Goal: Obtain resource: Download file/media

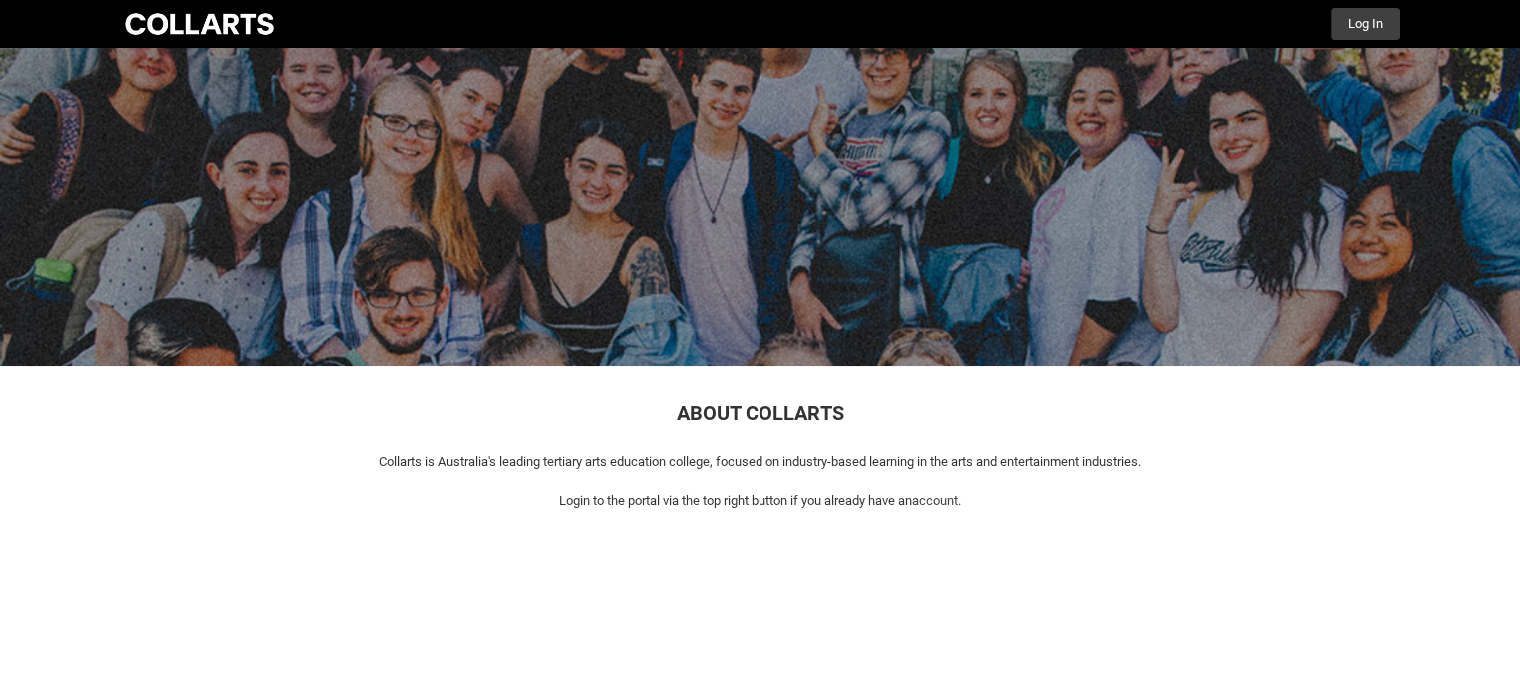
scroll to position [9, 0]
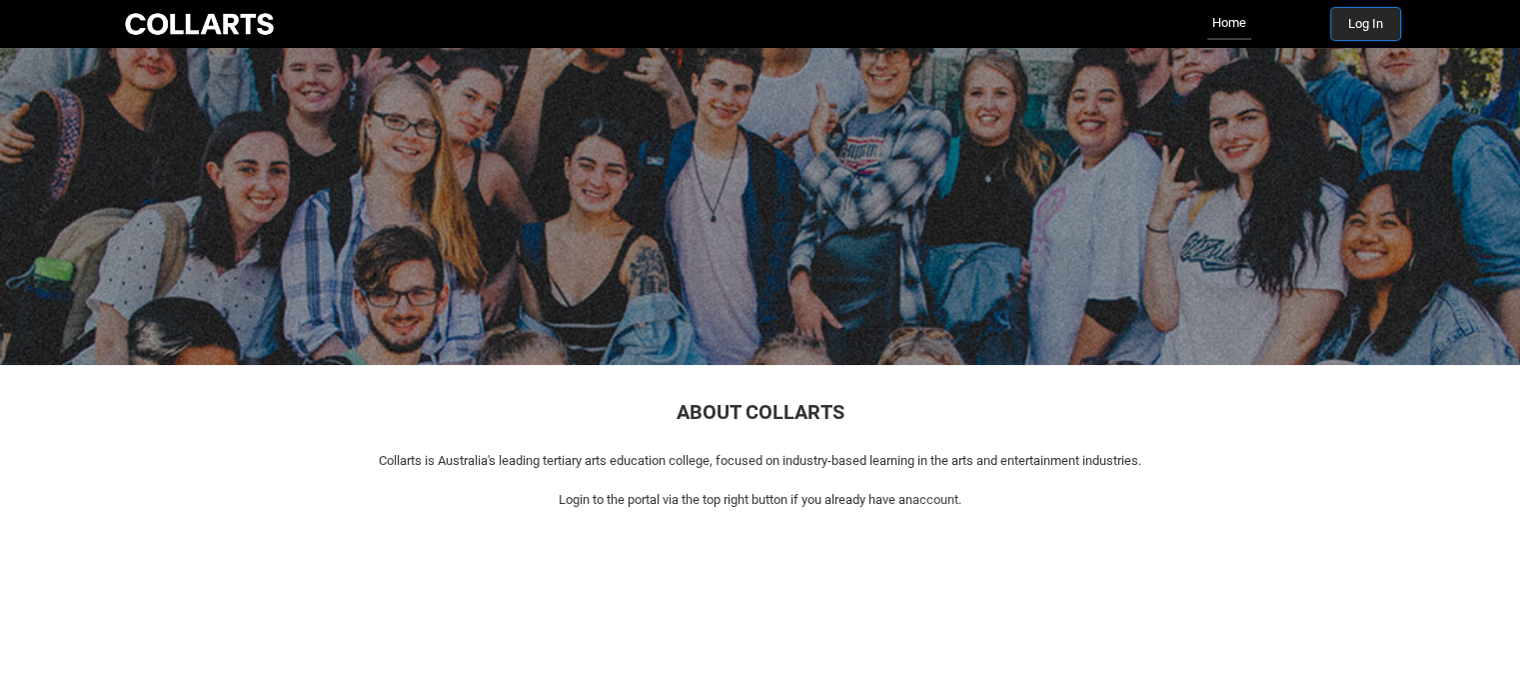
click at [1359, 23] on button "Log In" at bounding box center [1365, 24] width 69 height 32
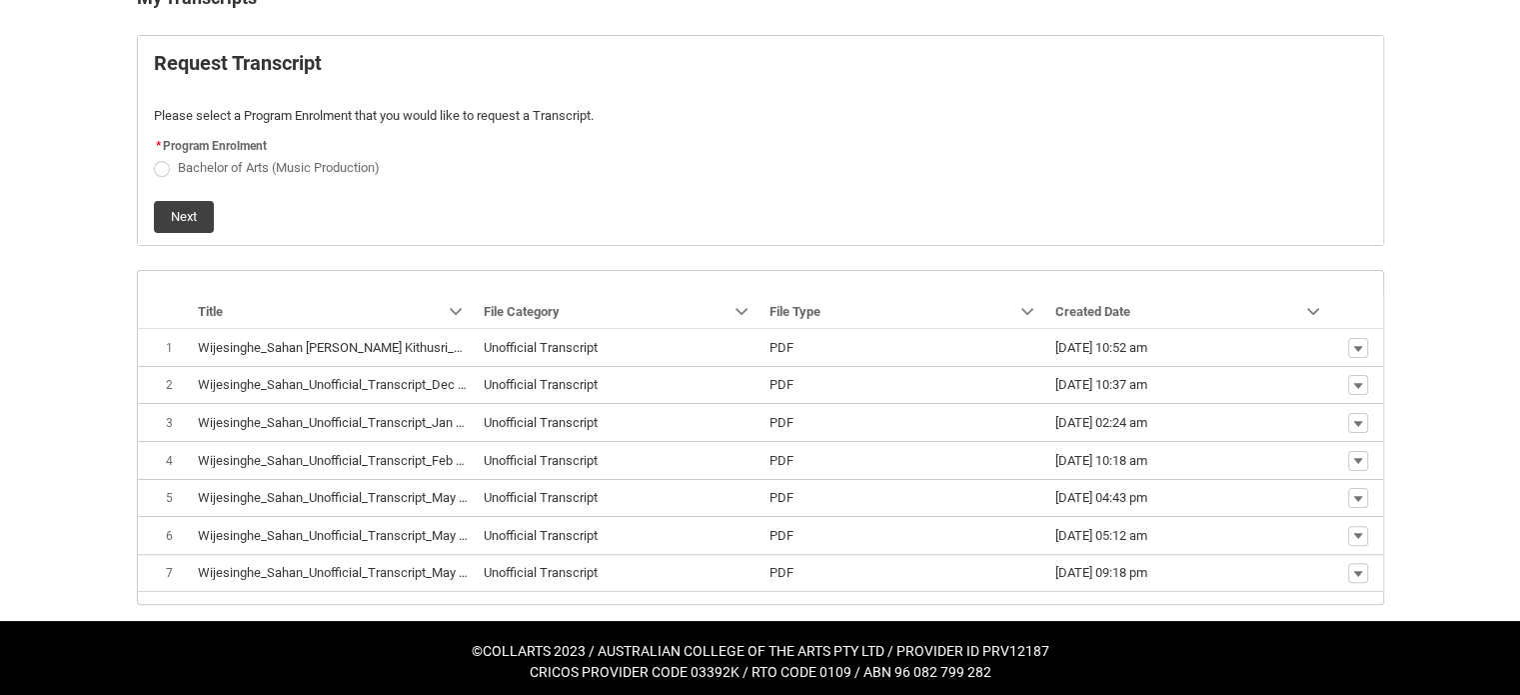
scroll to position [432, 0]
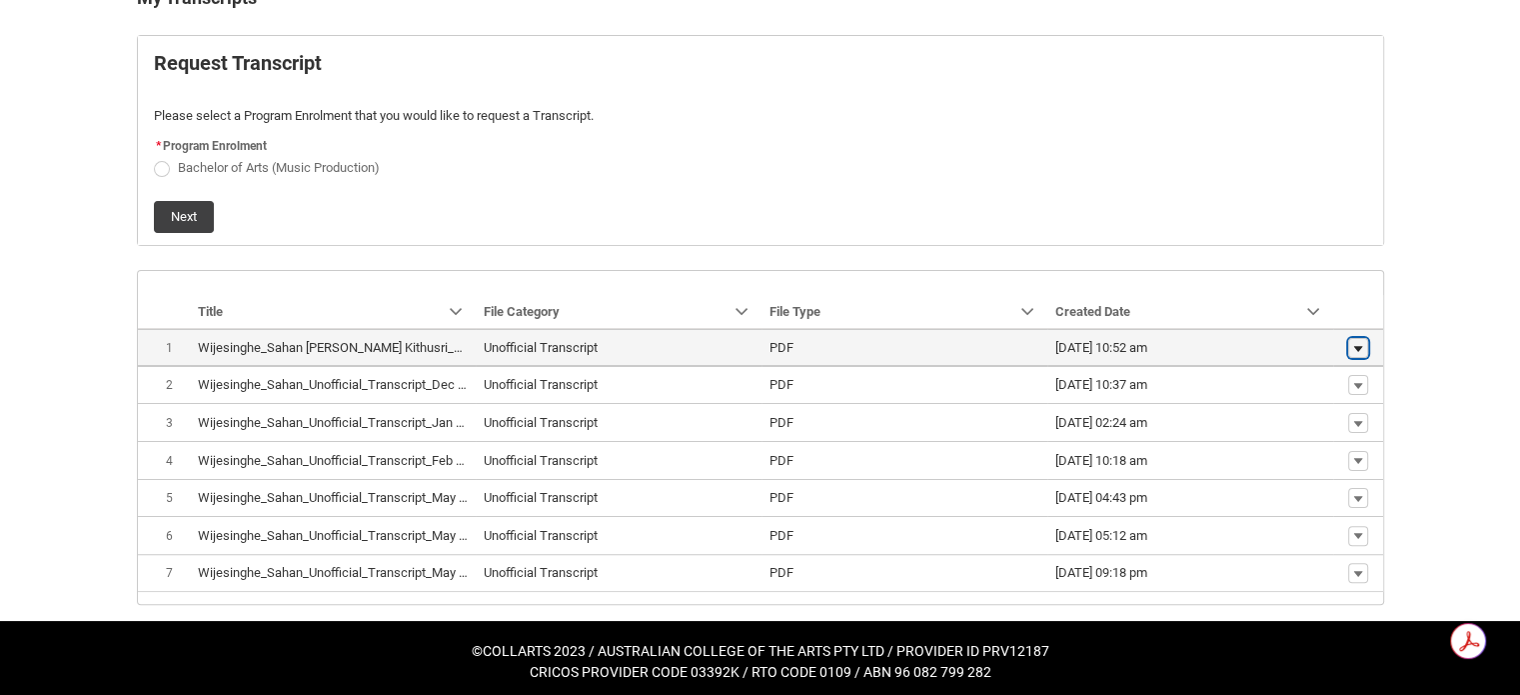
click at [1355, 344] on lightning-primitive-icon "button" at bounding box center [1358, 348] width 12 height 14
click at [376, 340] on lightning-base-formatted-text "Wijesinghe_Sahan Vishvanath Kithusri_Unofficial_Transcript_Mar 30, 2023.pdf" at bounding box center [435, 347] width 474 height 15
click at [1348, 347] on button "Show actions" at bounding box center [1358, 348] width 20 height 20
click at [1303, 383] on span "Download" at bounding box center [1311, 379] width 55 height 18
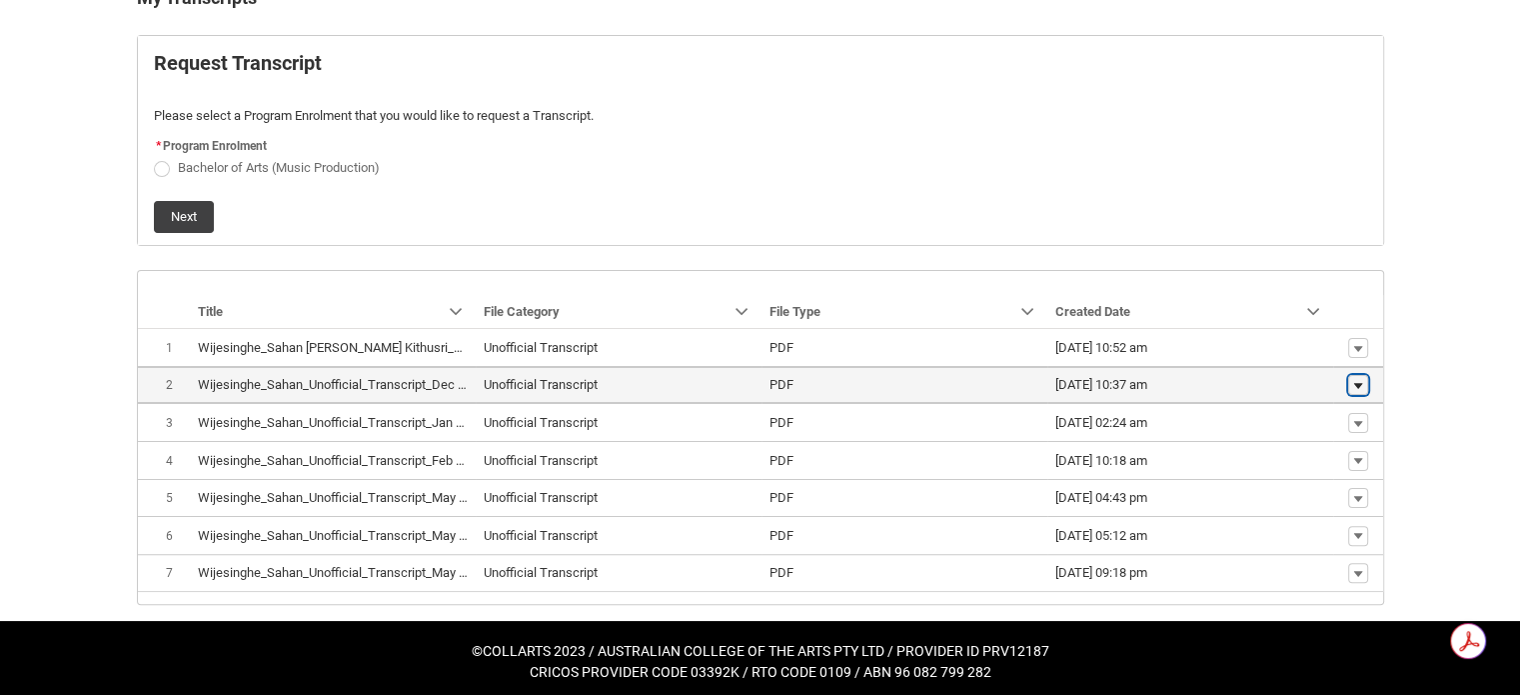
click at [1360, 385] on lightning-primitive-icon "button" at bounding box center [1358, 386] width 12 height 14
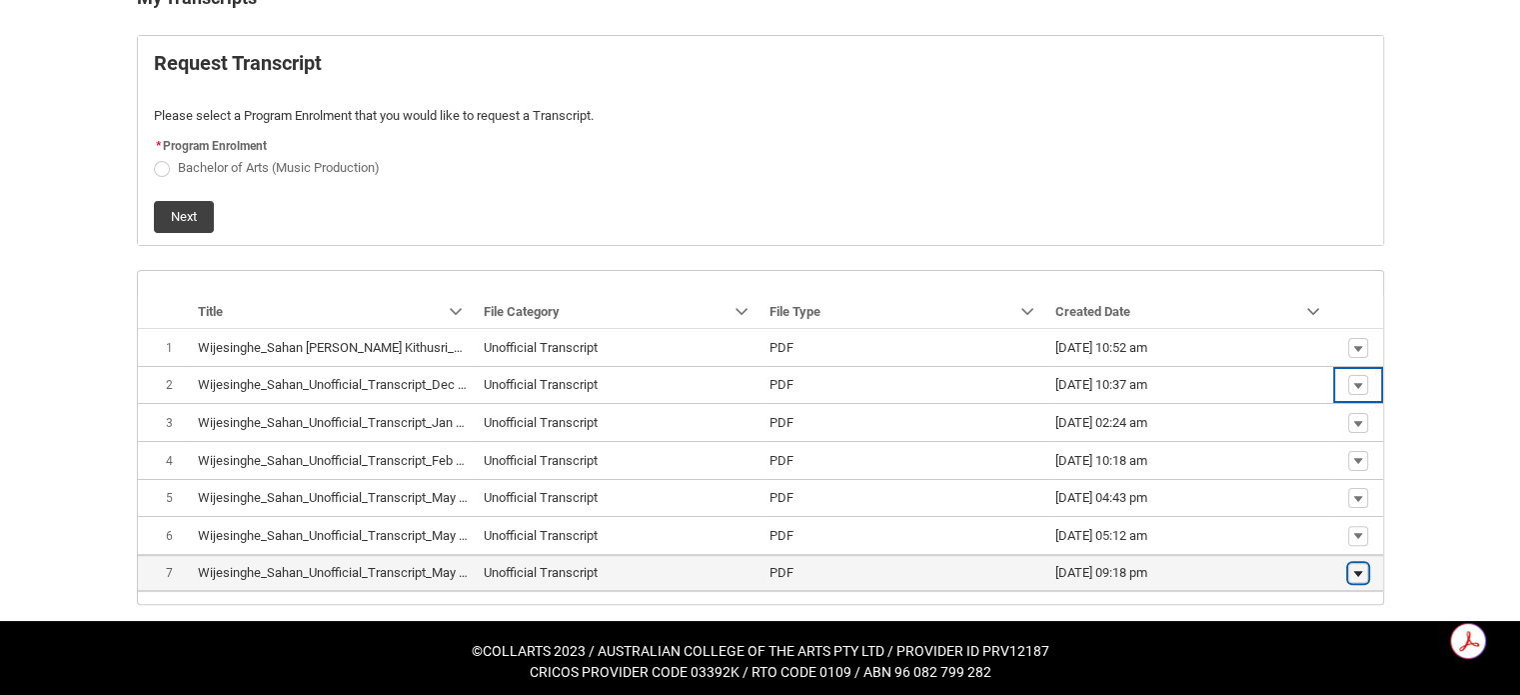
click at [1354, 566] on lightning-primitive-icon "button" at bounding box center [1358, 573] width 12 height 14
click at [1295, 539] on span "Download" at bounding box center [1311, 538] width 55 height 18
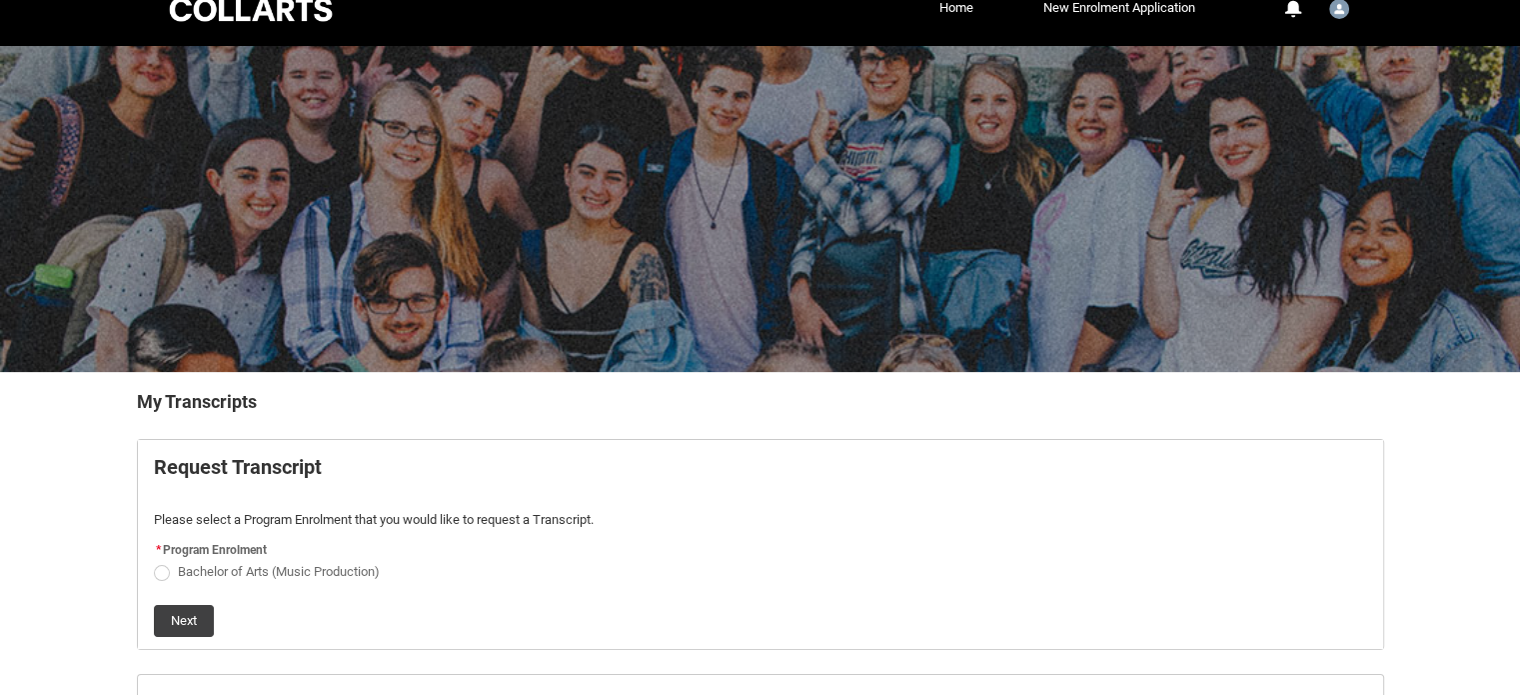
scroll to position [0, 0]
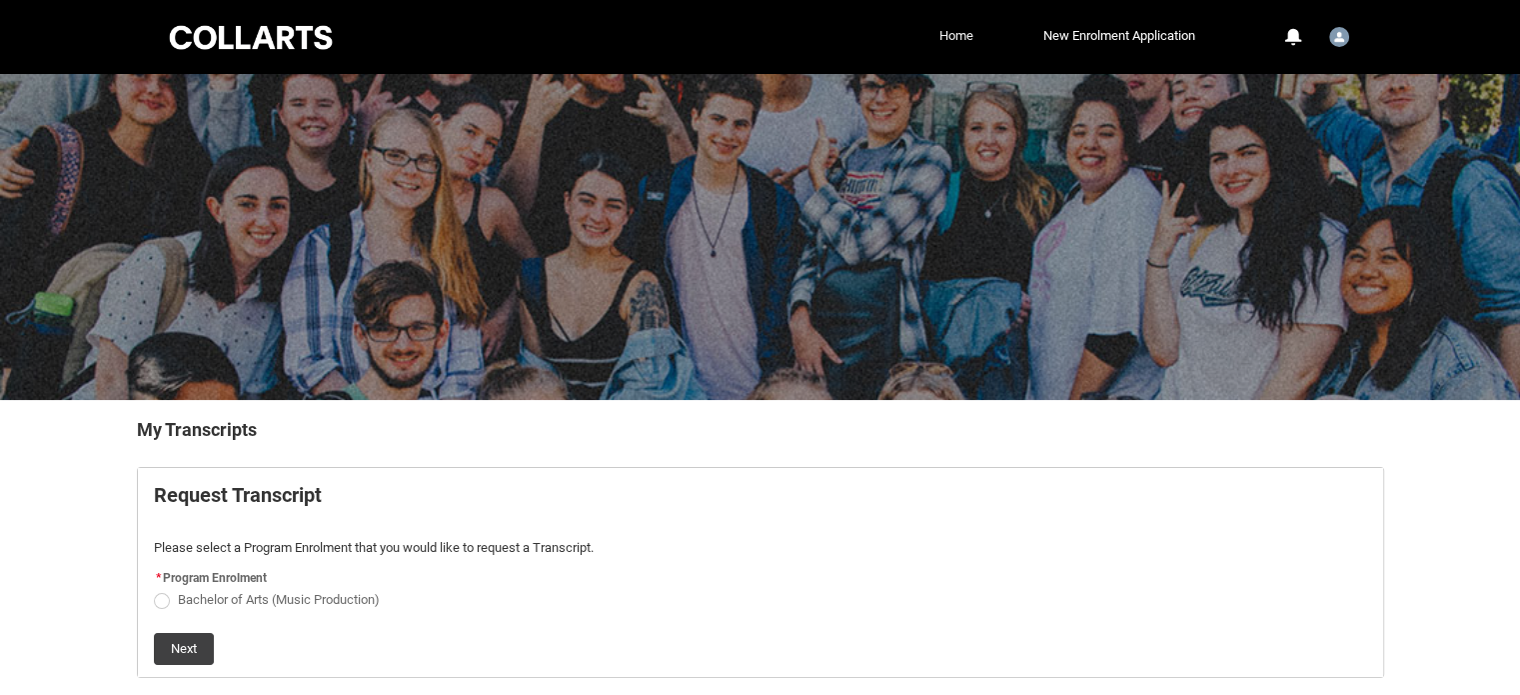
click at [948, 39] on link "Home" at bounding box center [956, 36] width 44 height 30
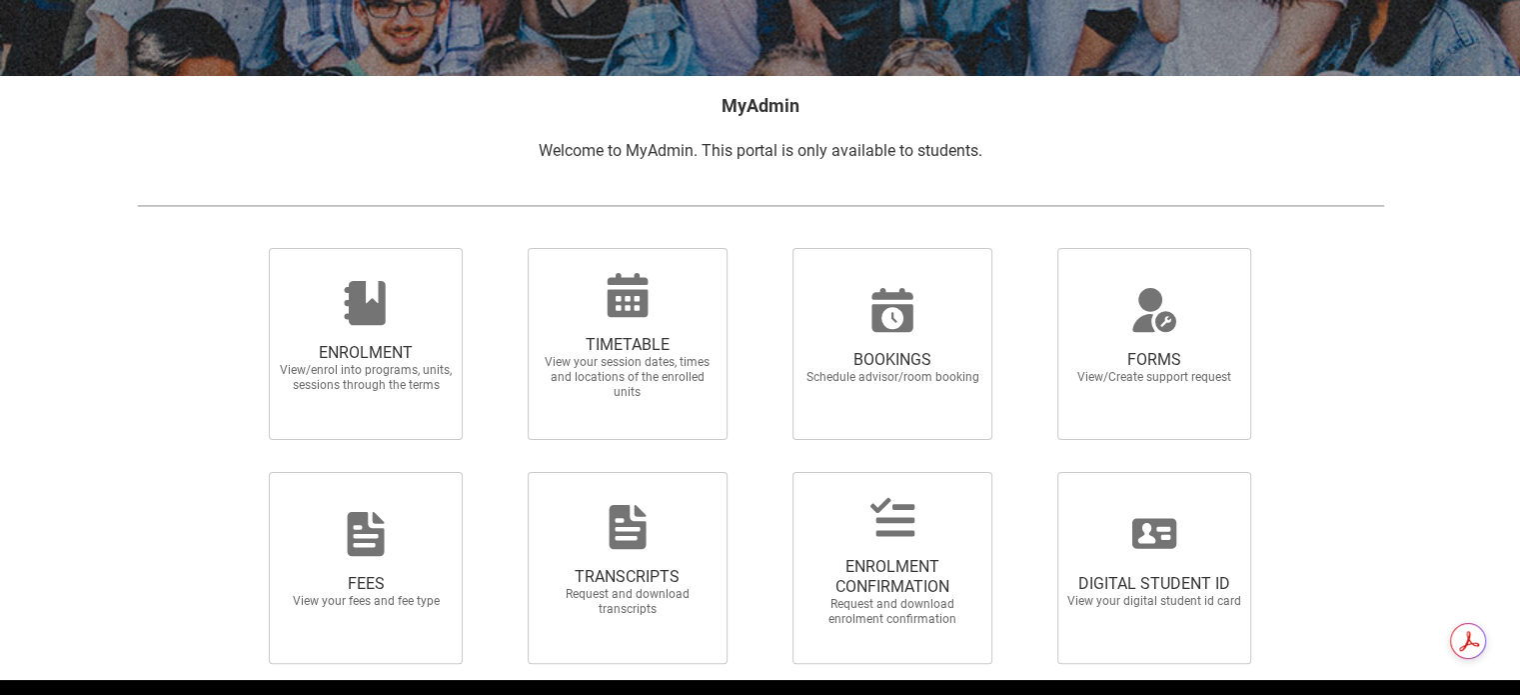
scroll to position [389, 0]
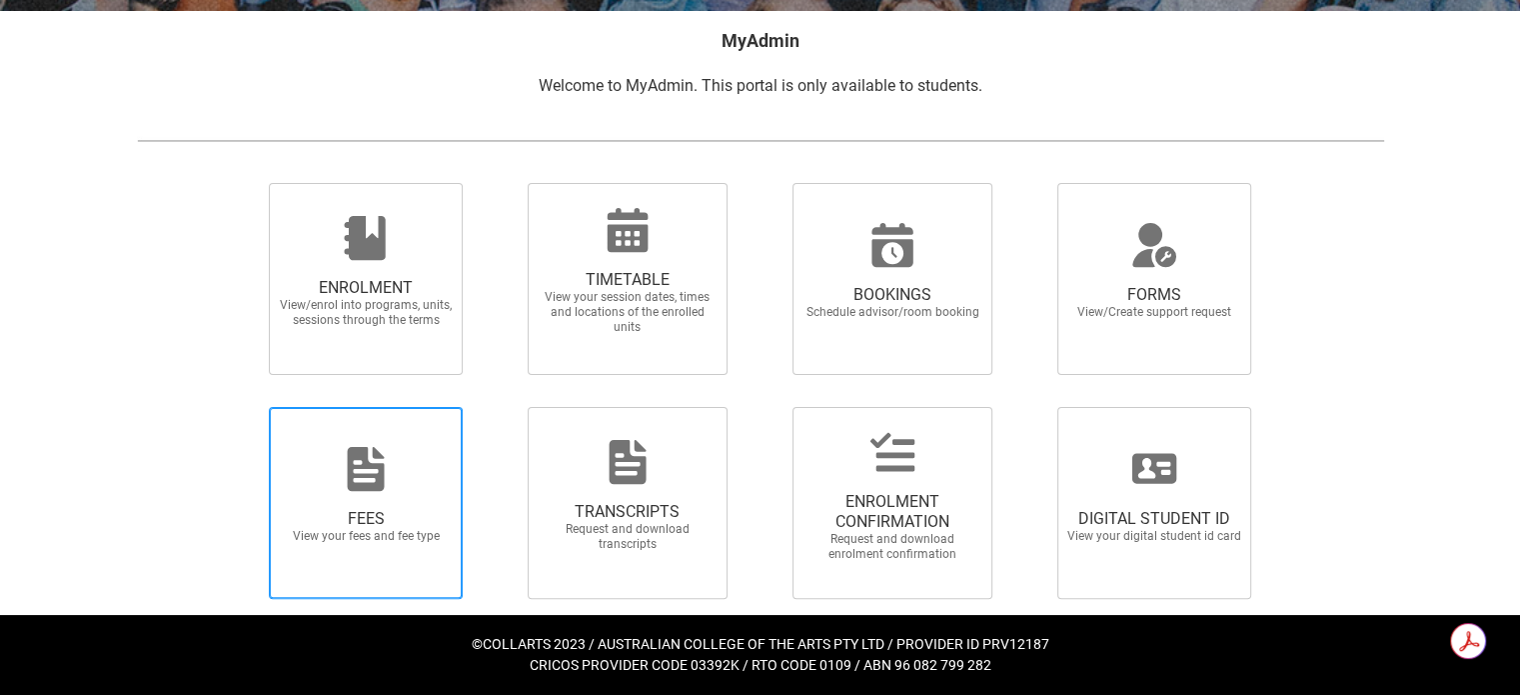
click at [390, 493] on span "FEES View your fees and fee type" at bounding box center [366, 526] width 192 height 67
click at [245, 407] on input "FEES View your fees and fee type" at bounding box center [244, 406] width 1 height 1
radio input "true"
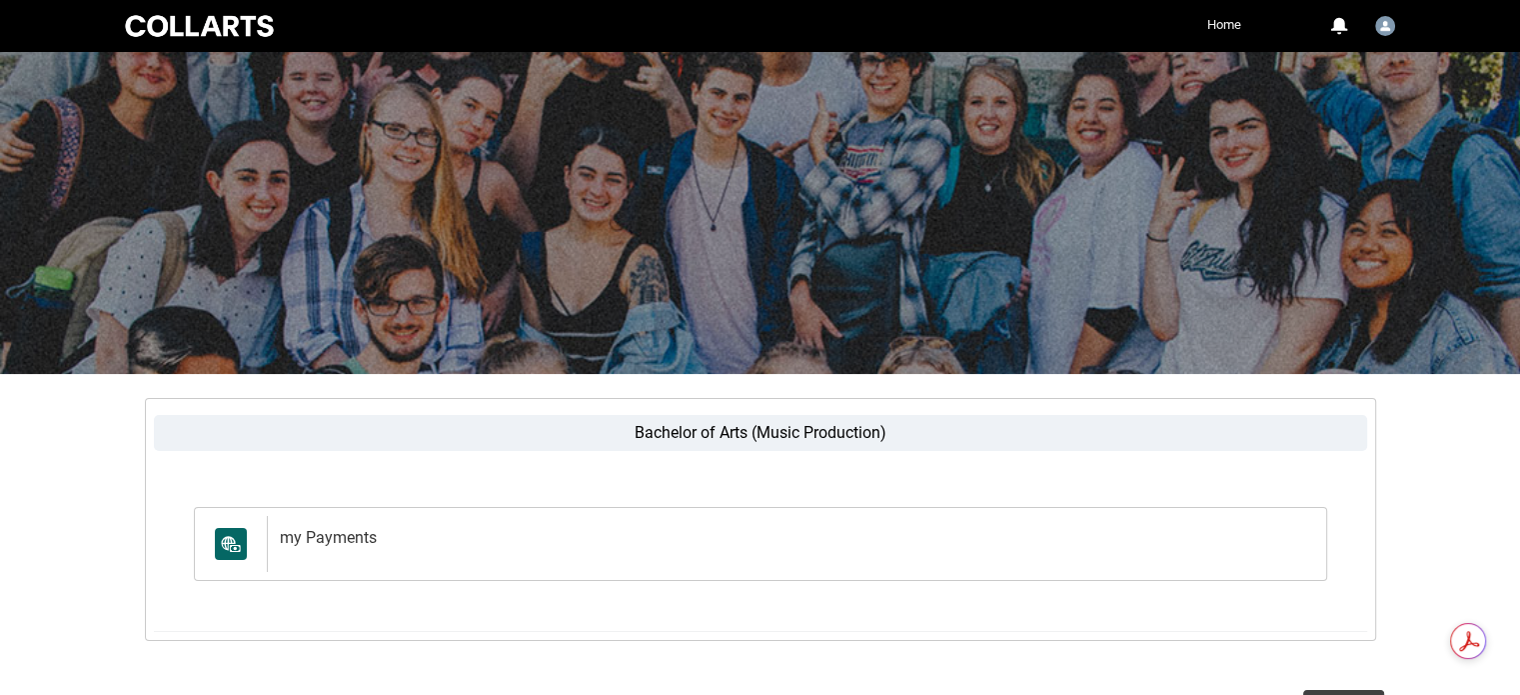
click at [1224, 24] on link "Home" at bounding box center [1224, 25] width 44 height 30
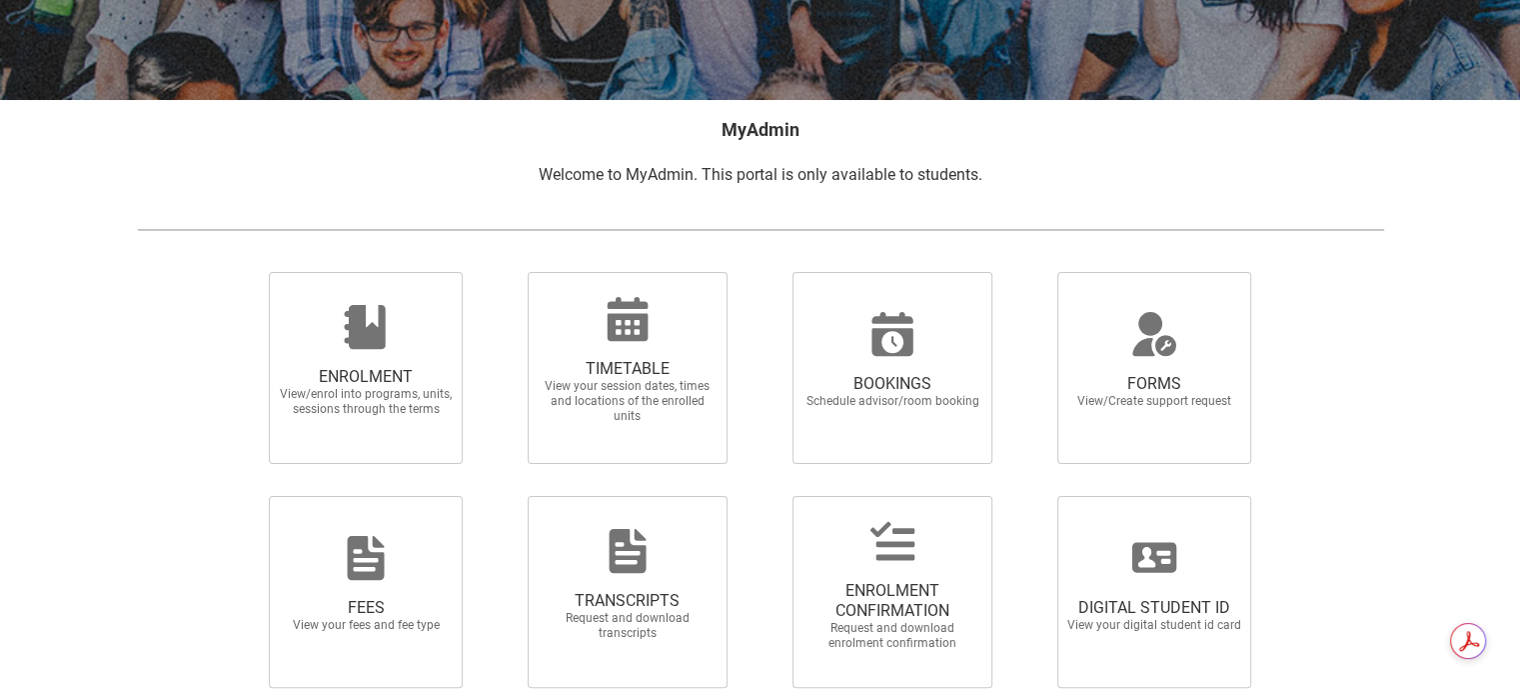
scroll to position [389, 0]
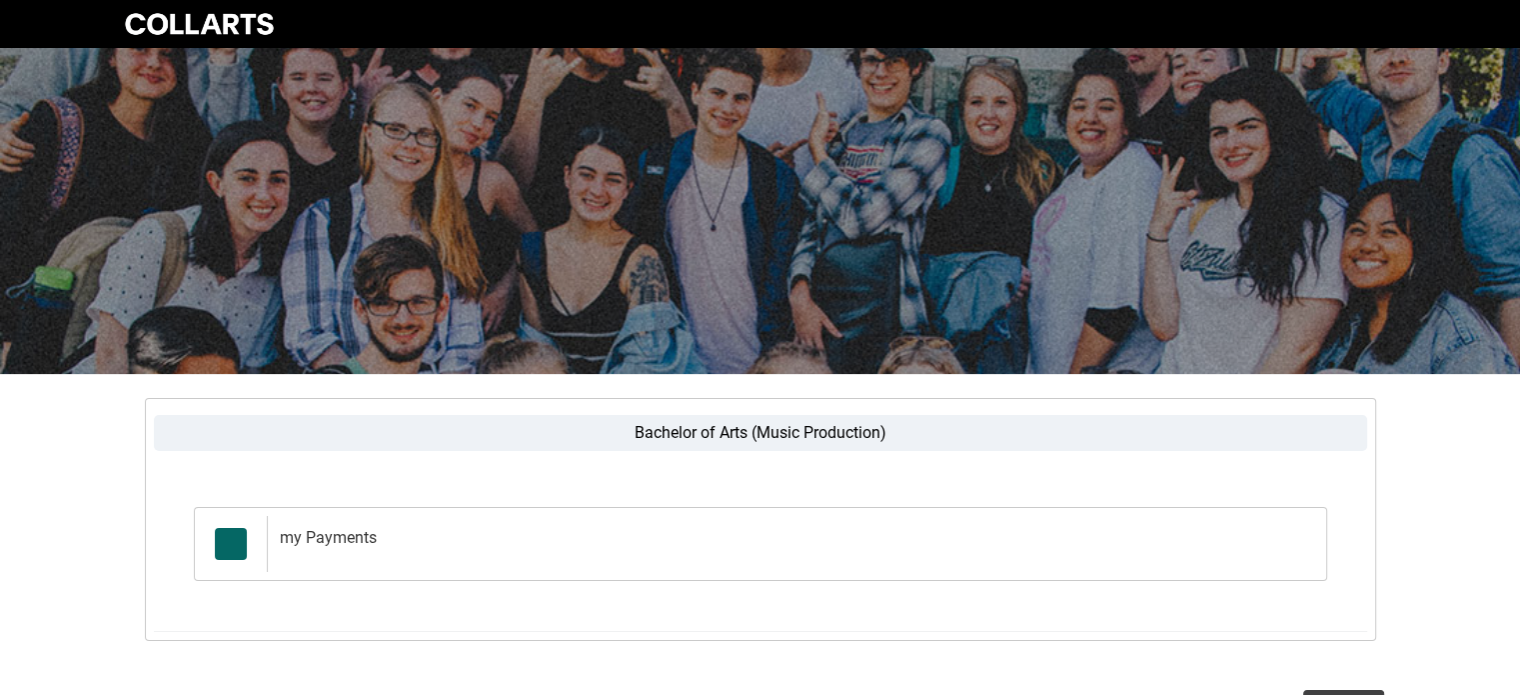
scroll to position [198, 0]
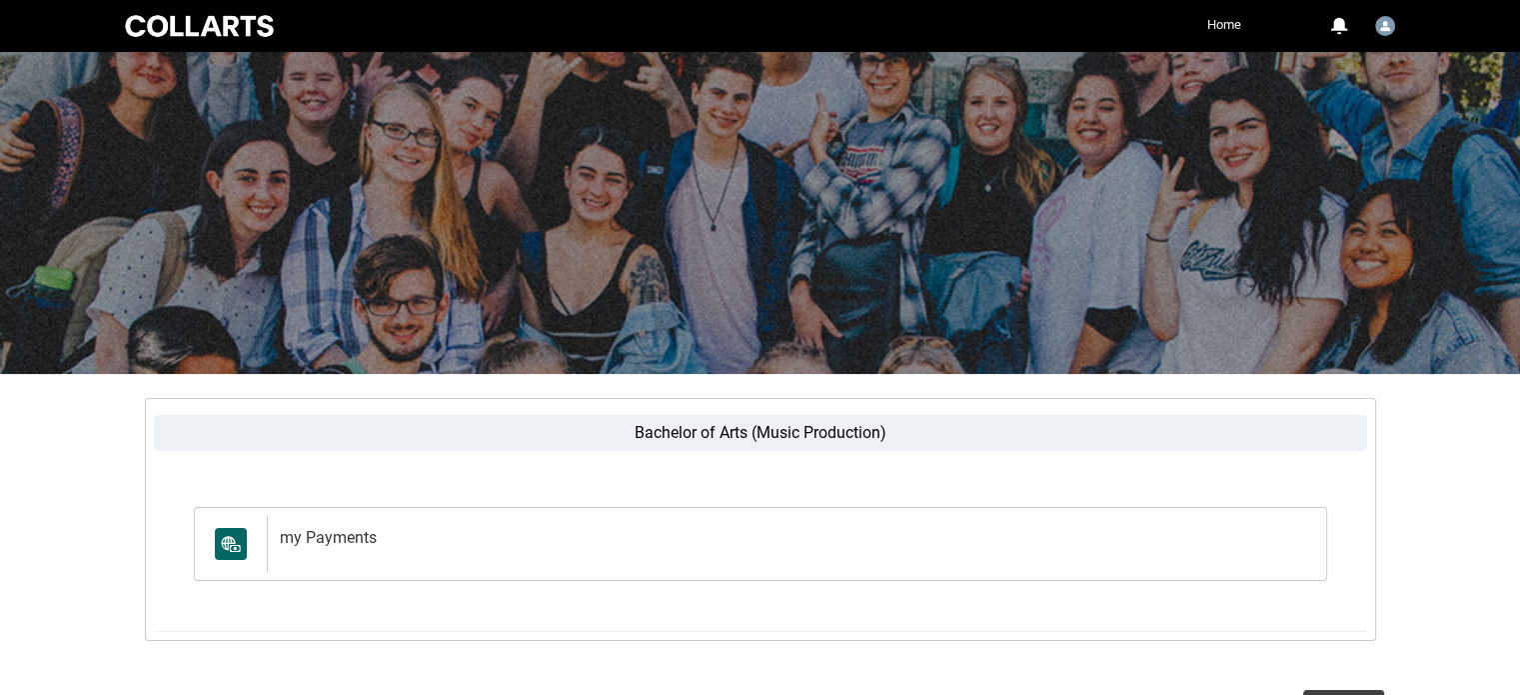
click at [1209, 18] on link "Home" at bounding box center [1224, 25] width 44 height 30
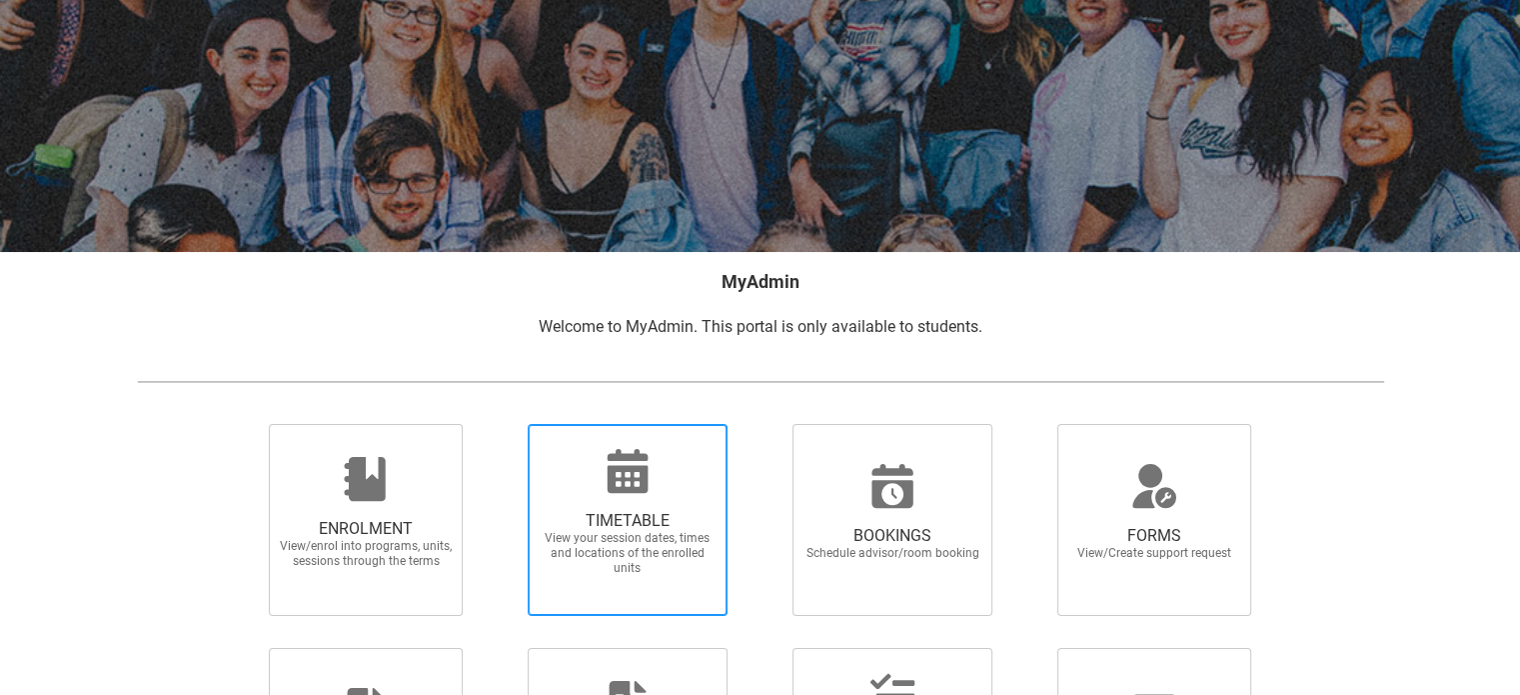
scroll to position [146, 0]
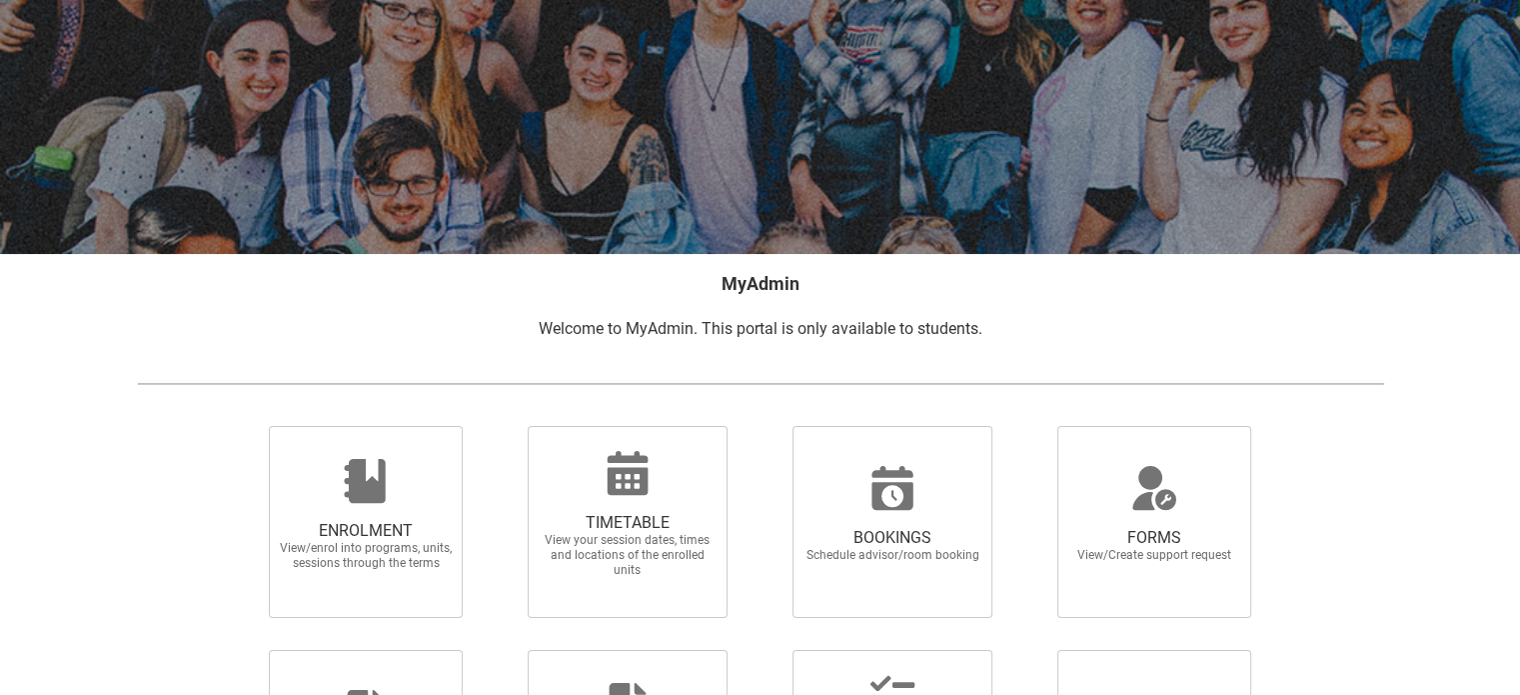
click at [726, 275] on h2 "MyAdmin" at bounding box center [760, 283] width 1247 height 27
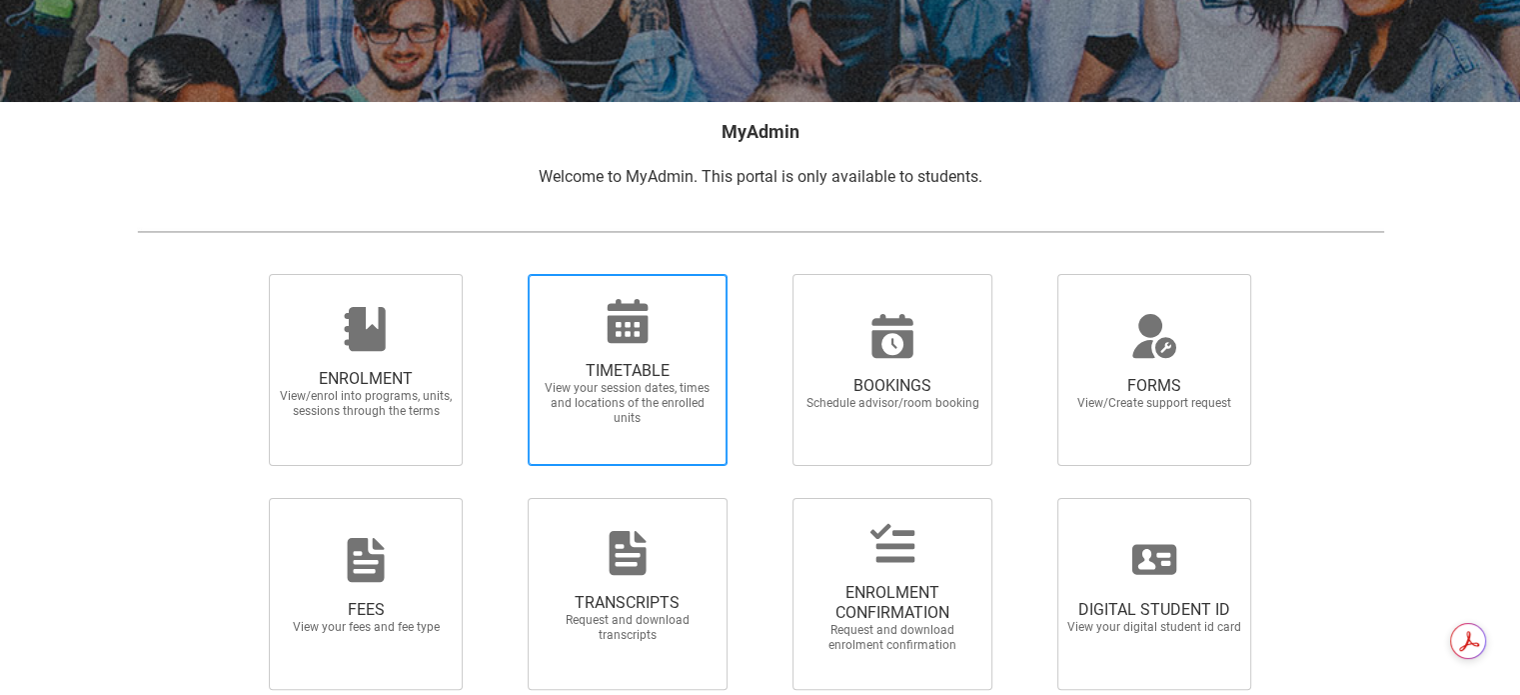
scroll to position [300, 0]
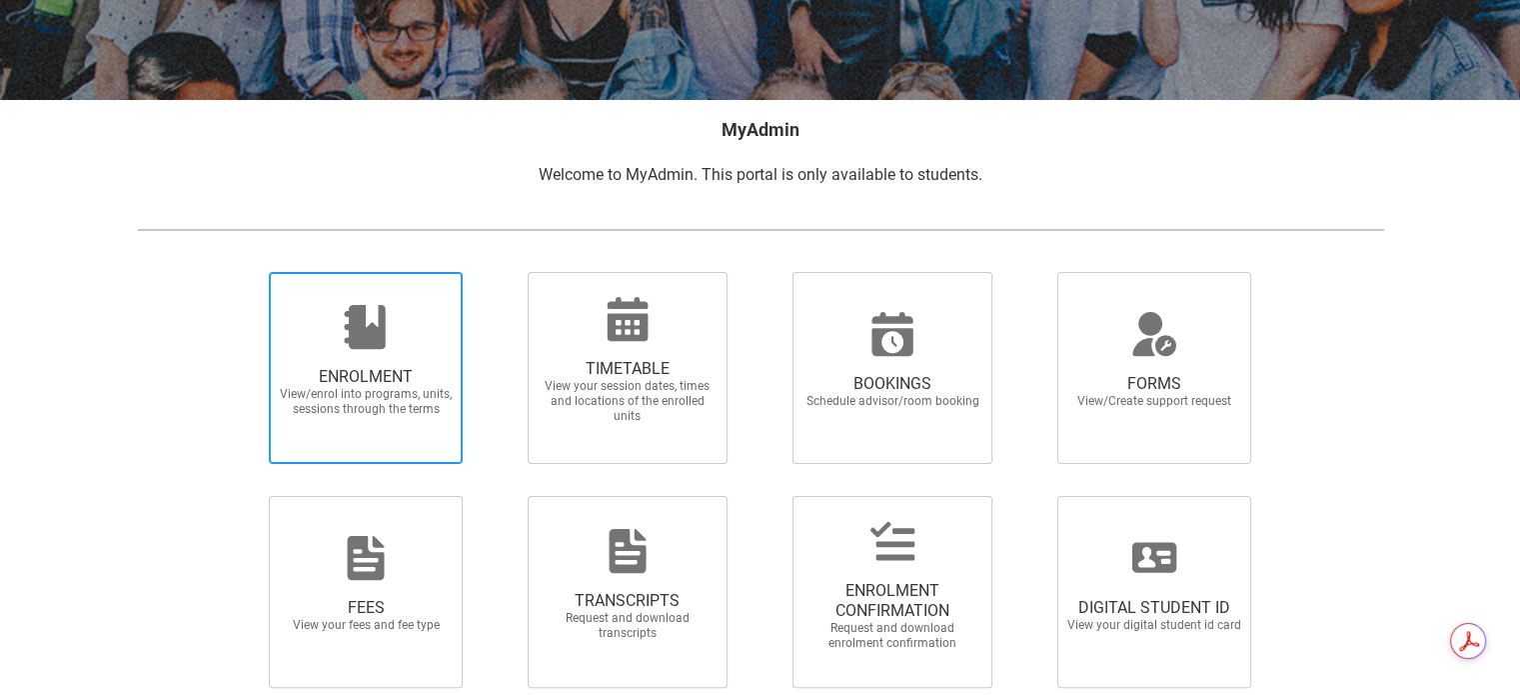
click at [394, 395] on span "View/enrol into programs, units, sessions through the terms" at bounding box center [366, 402] width 176 height 30
click at [245, 272] on input "ENROLMENT View/enrol into programs, units, sessions through the terms" at bounding box center [244, 271] width 1 height 1
radio input "true"
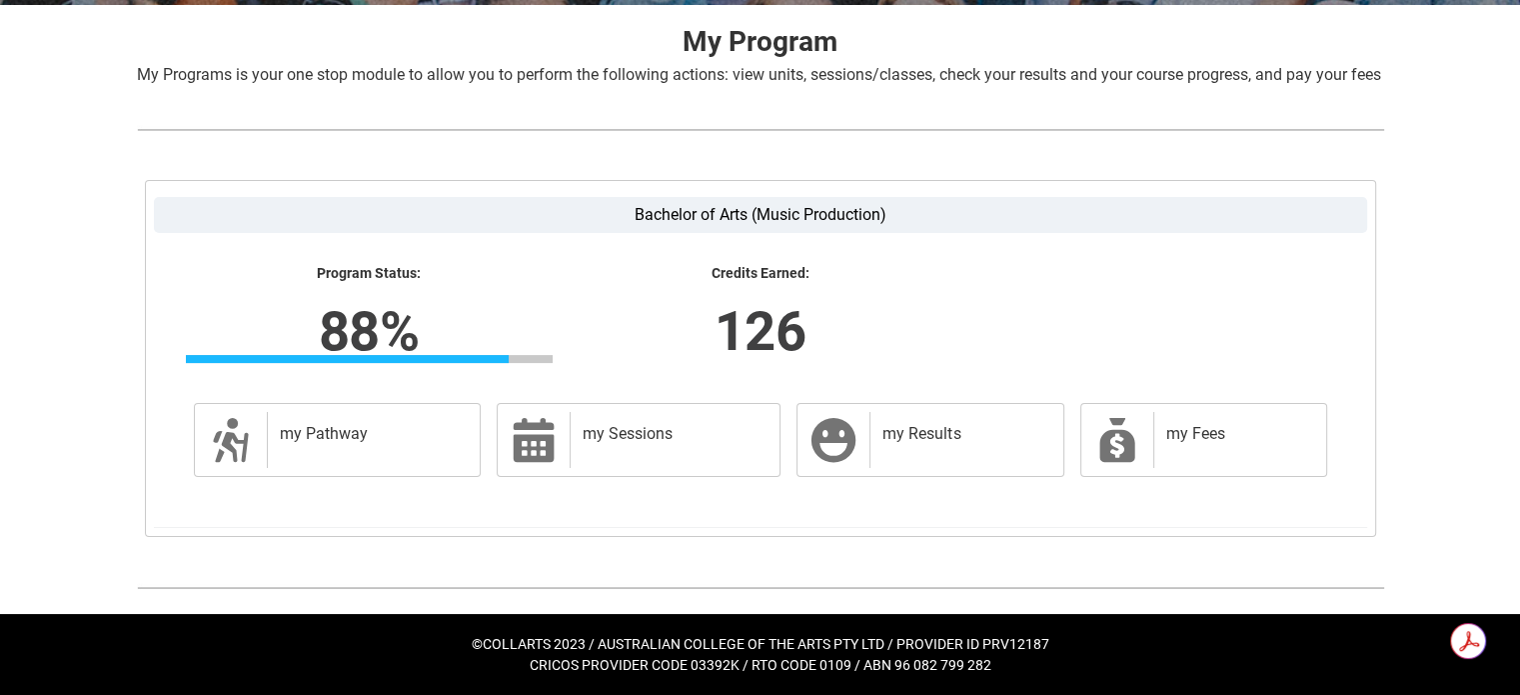
scroll to position [417, 0]
click at [771, 342] on lightning-formatted-number "126" at bounding box center [760, 331] width 624 height 82
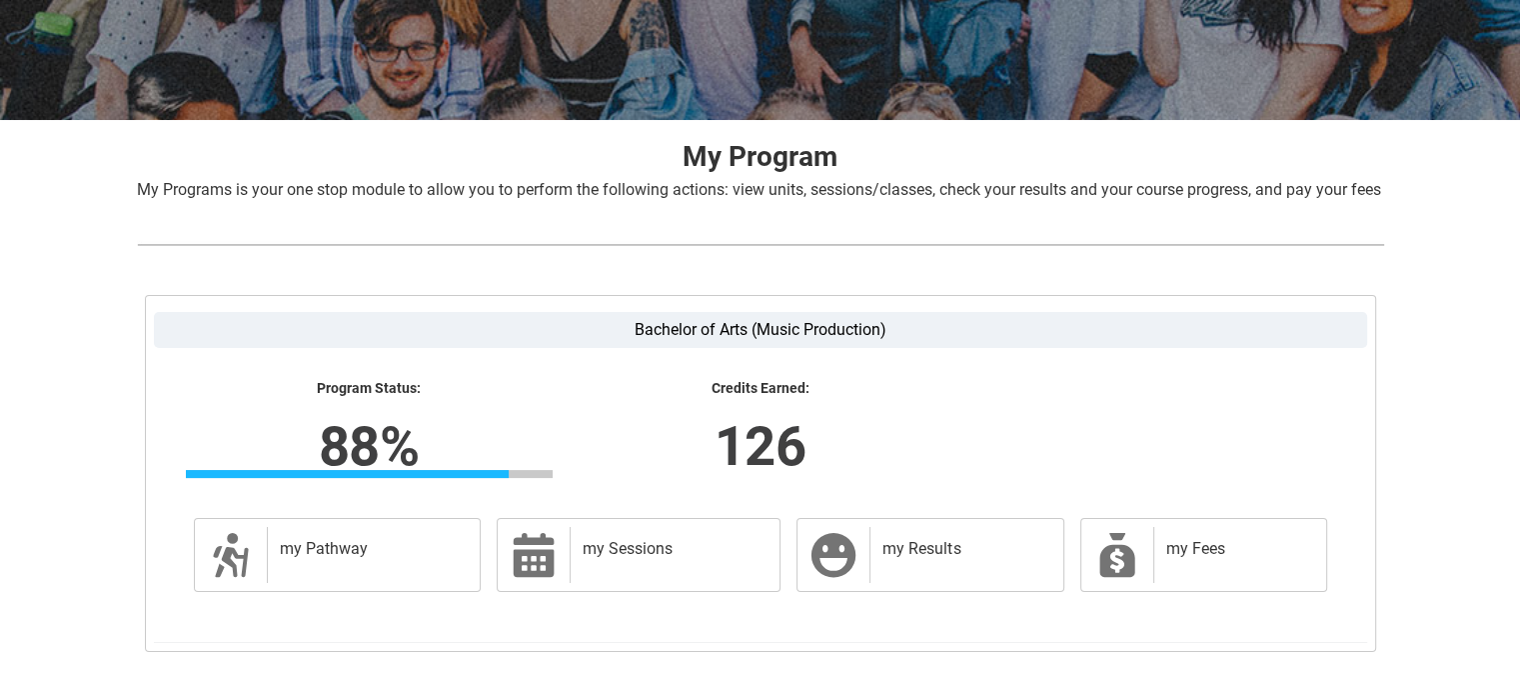
scroll to position [273, 0]
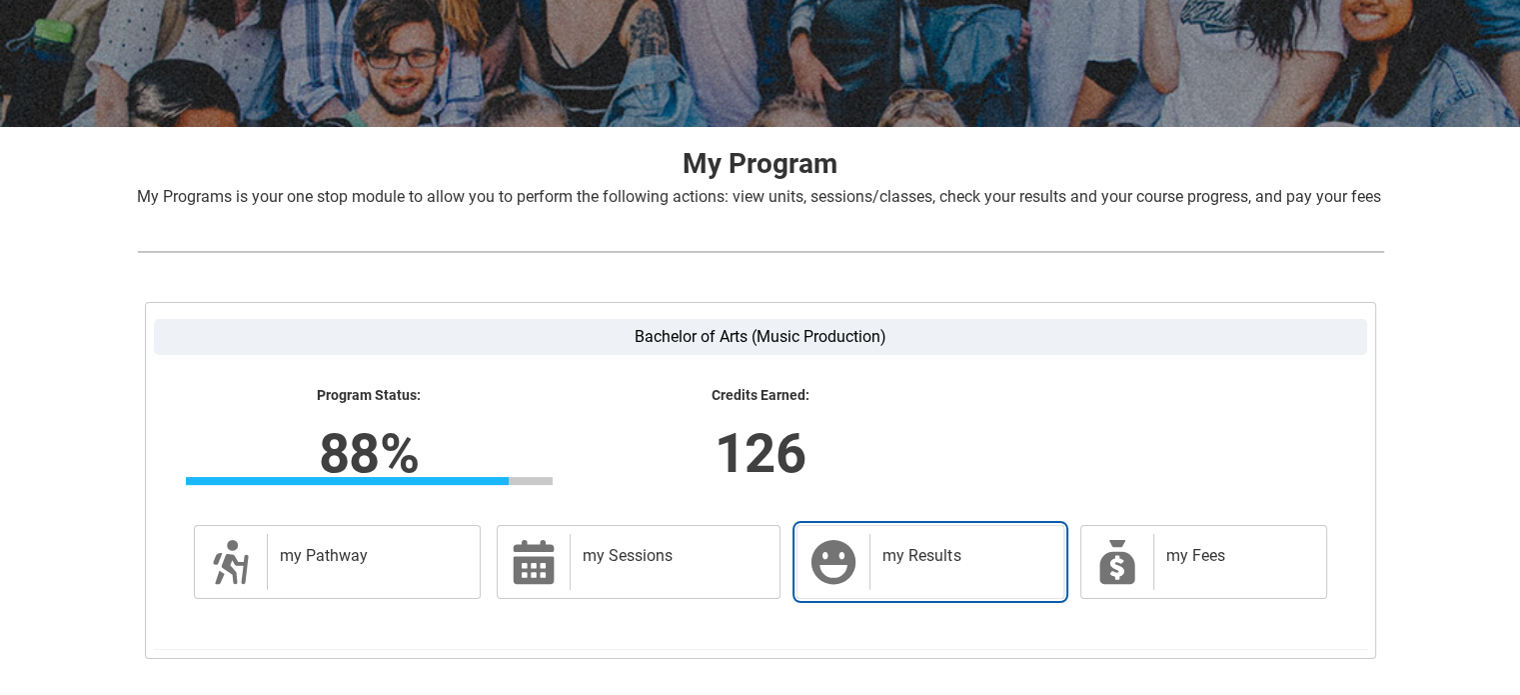
click at [933, 566] on h2 "my Results" at bounding box center [962, 556] width 160 height 20
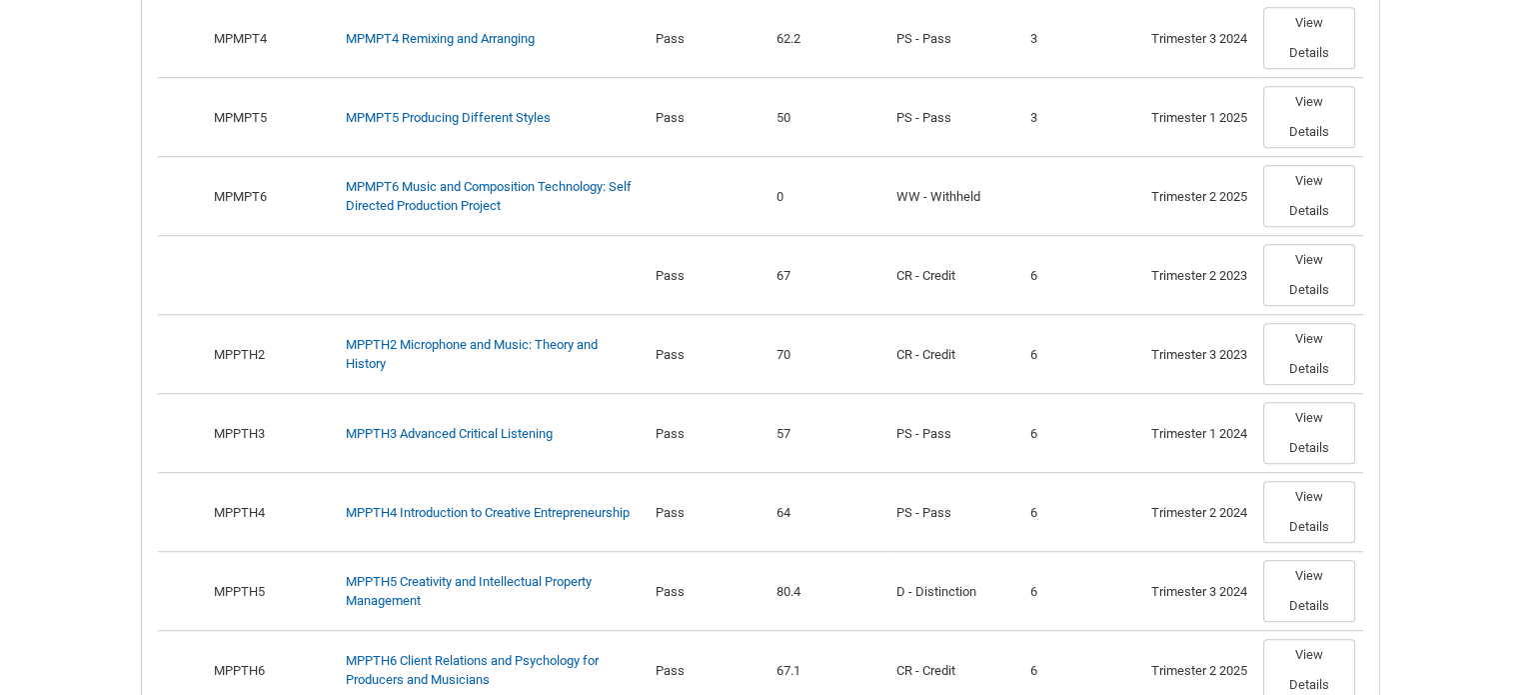
scroll to position [1936, 0]
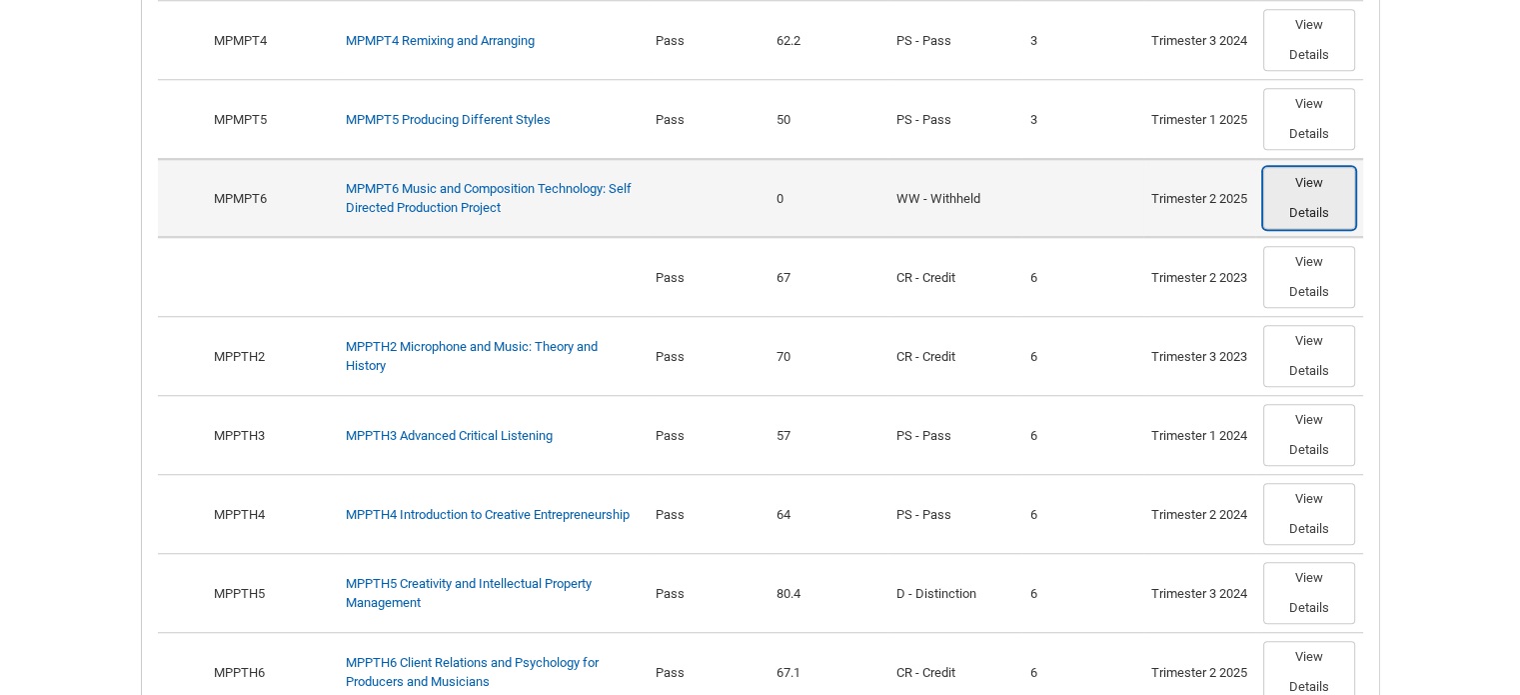
click at [1321, 220] on button "View Details" at bounding box center [1309, 198] width 92 height 62
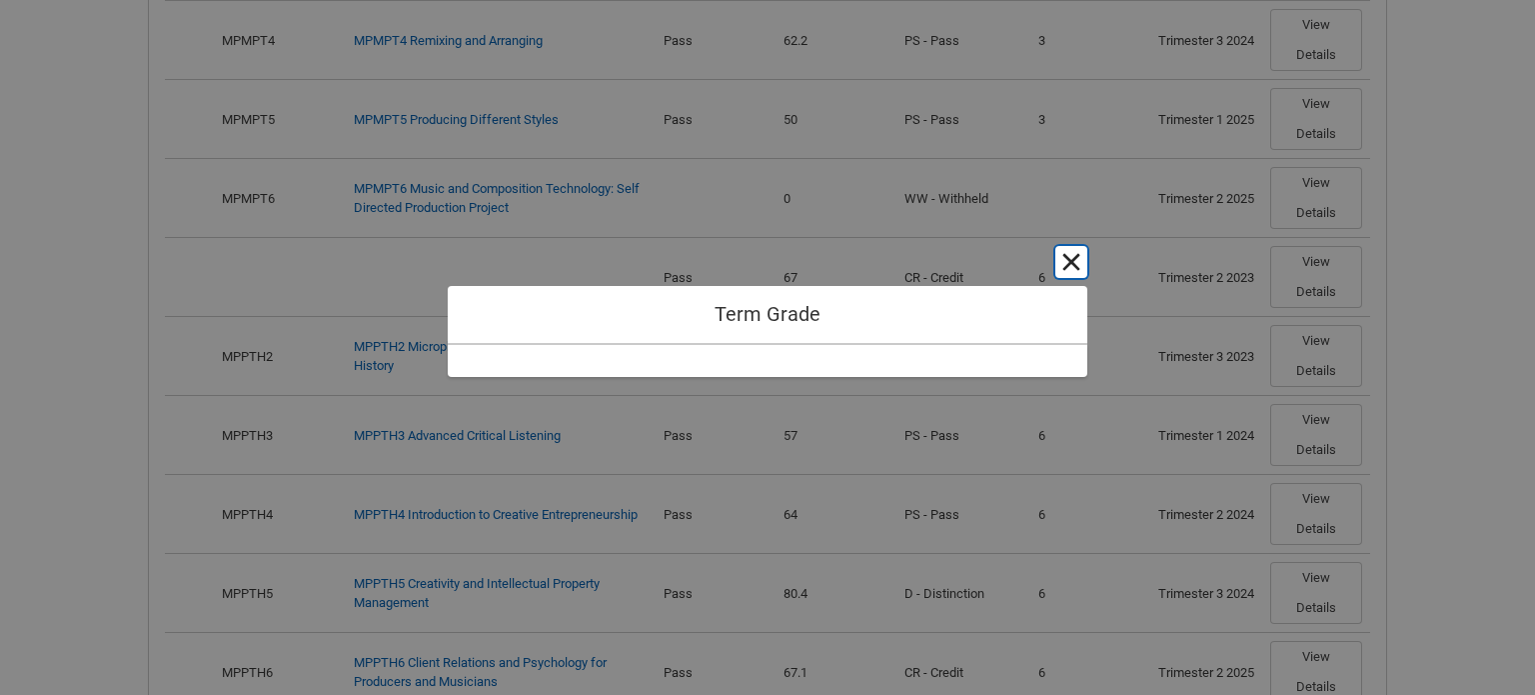
click at [1078, 263] on button "Cancel and close" at bounding box center [1071, 262] width 32 height 32
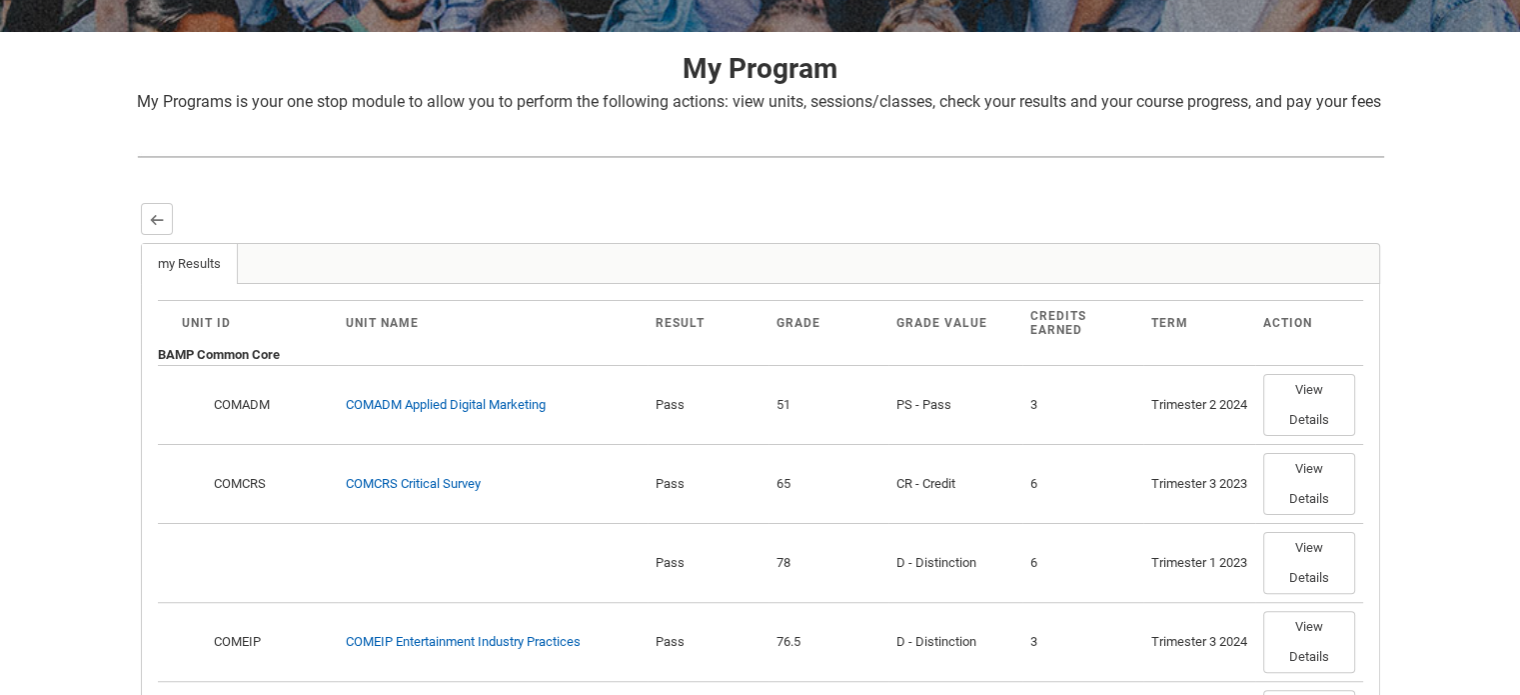
scroll to position [376, 0]
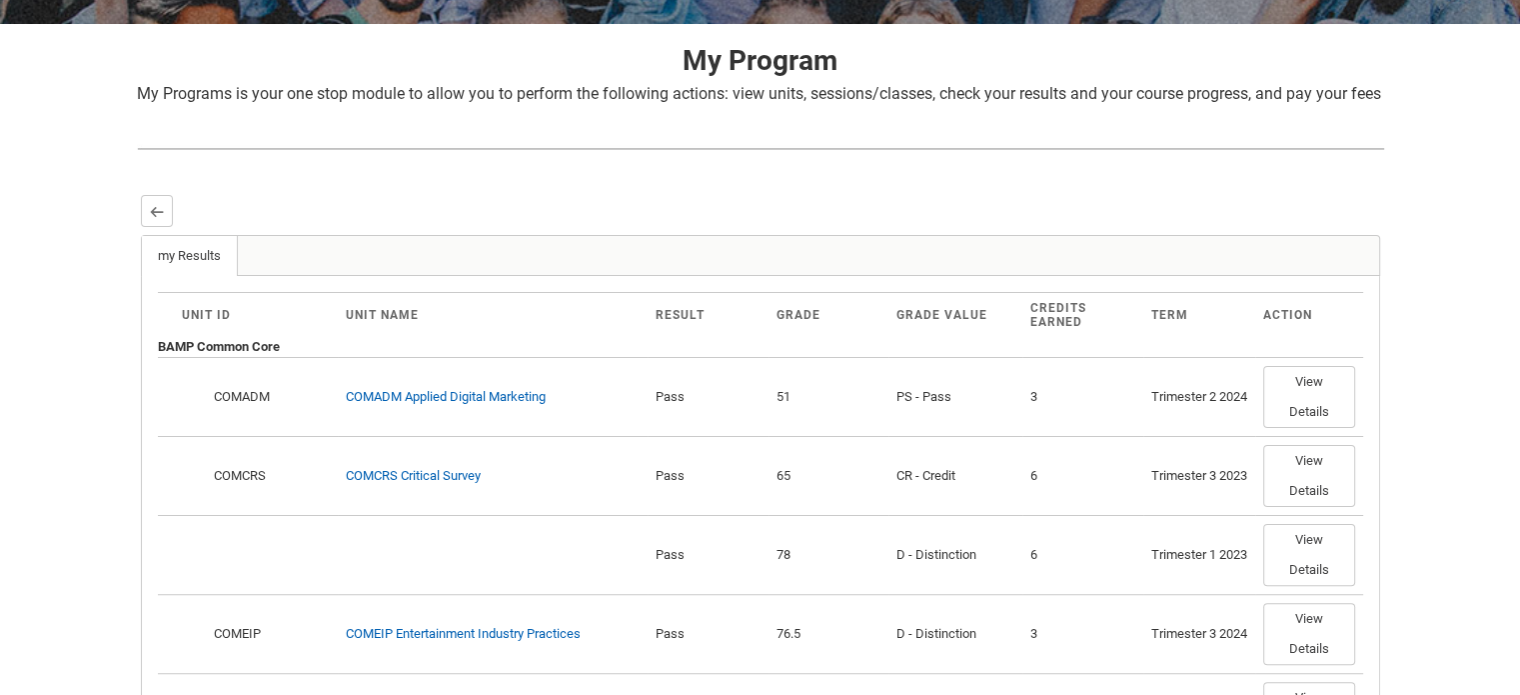
click at [1173, 322] on div "Term" at bounding box center [1199, 315] width 96 height 14
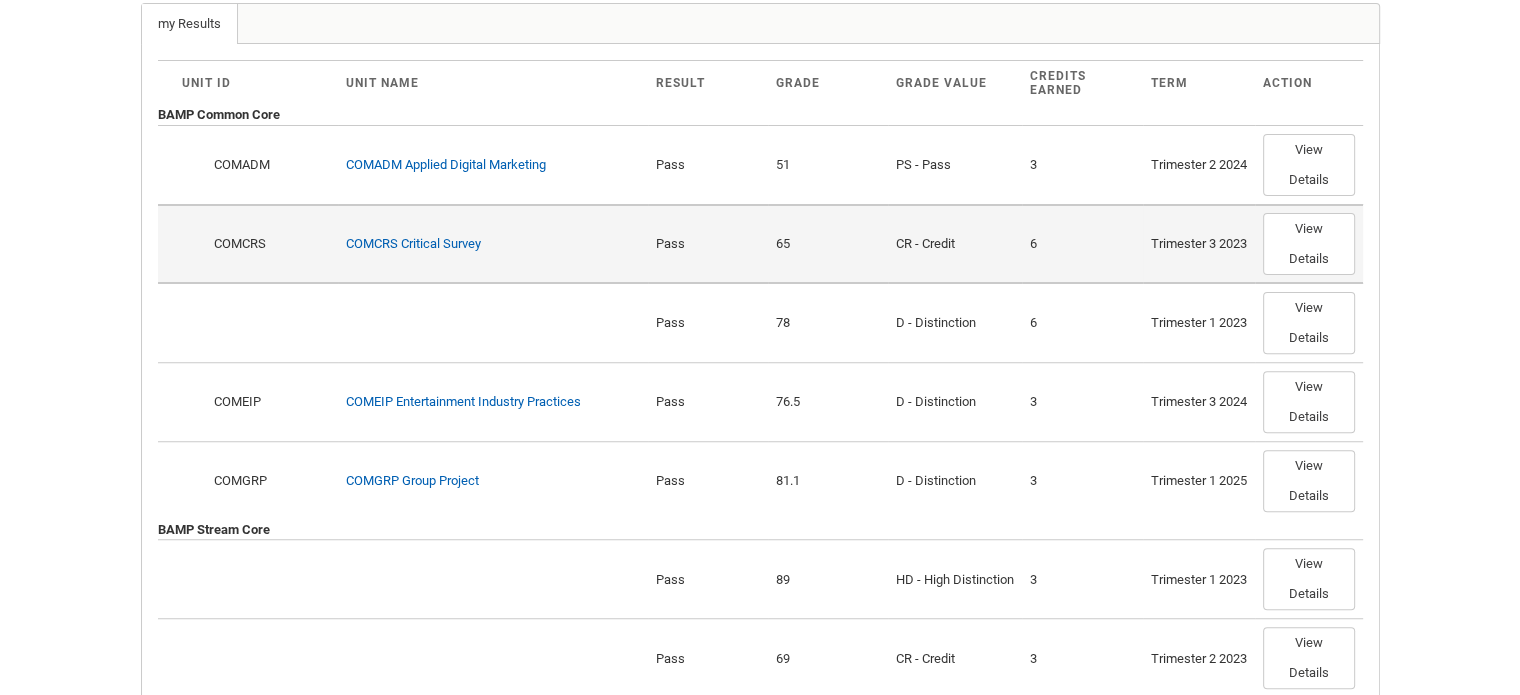
scroll to position [0, 0]
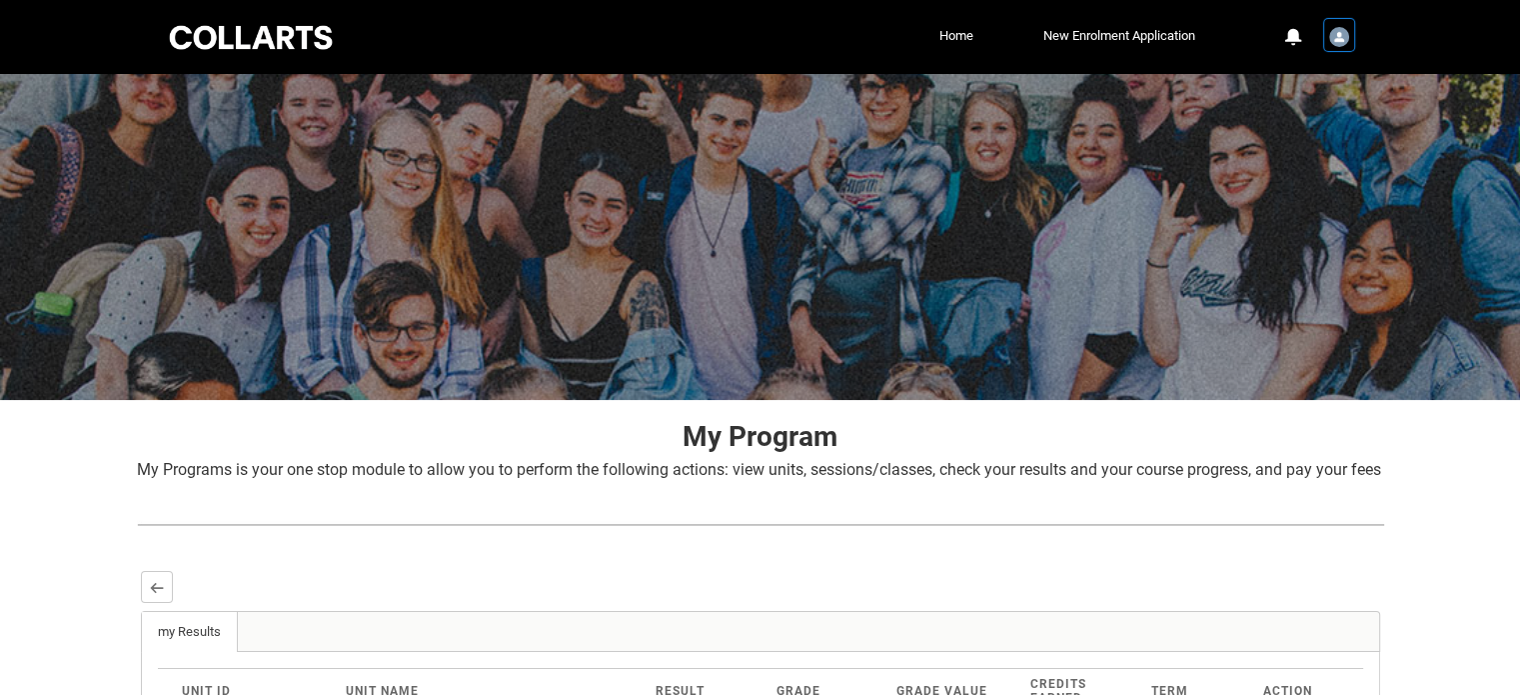
click at [1336, 40] on img "User Profile Student.swijesi.20230079" at bounding box center [1339, 37] width 20 height 20
click at [1291, 76] on span "Profile" at bounding box center [1288, 85] width 35 height 18
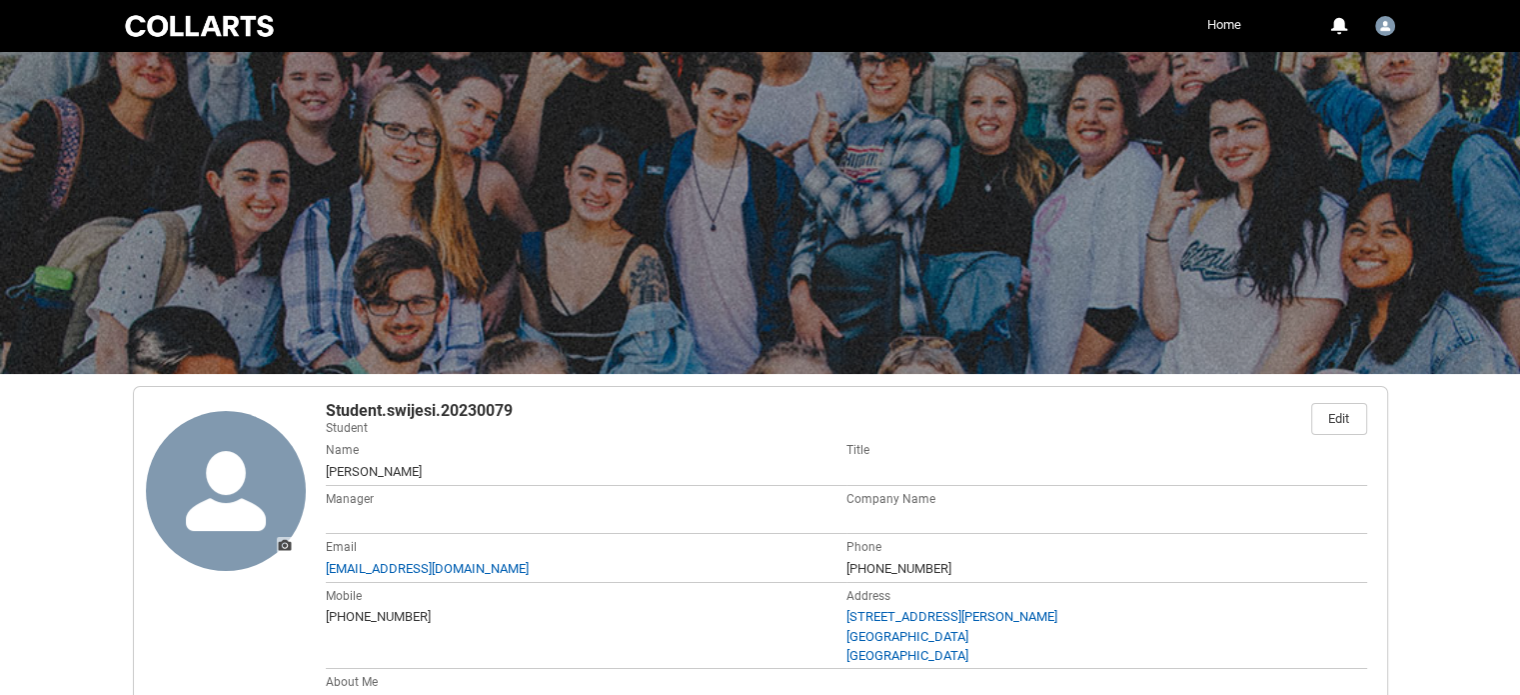
click at [1218, 16] on link "Home" at bounding box center [1224, 25] width 44 height 30
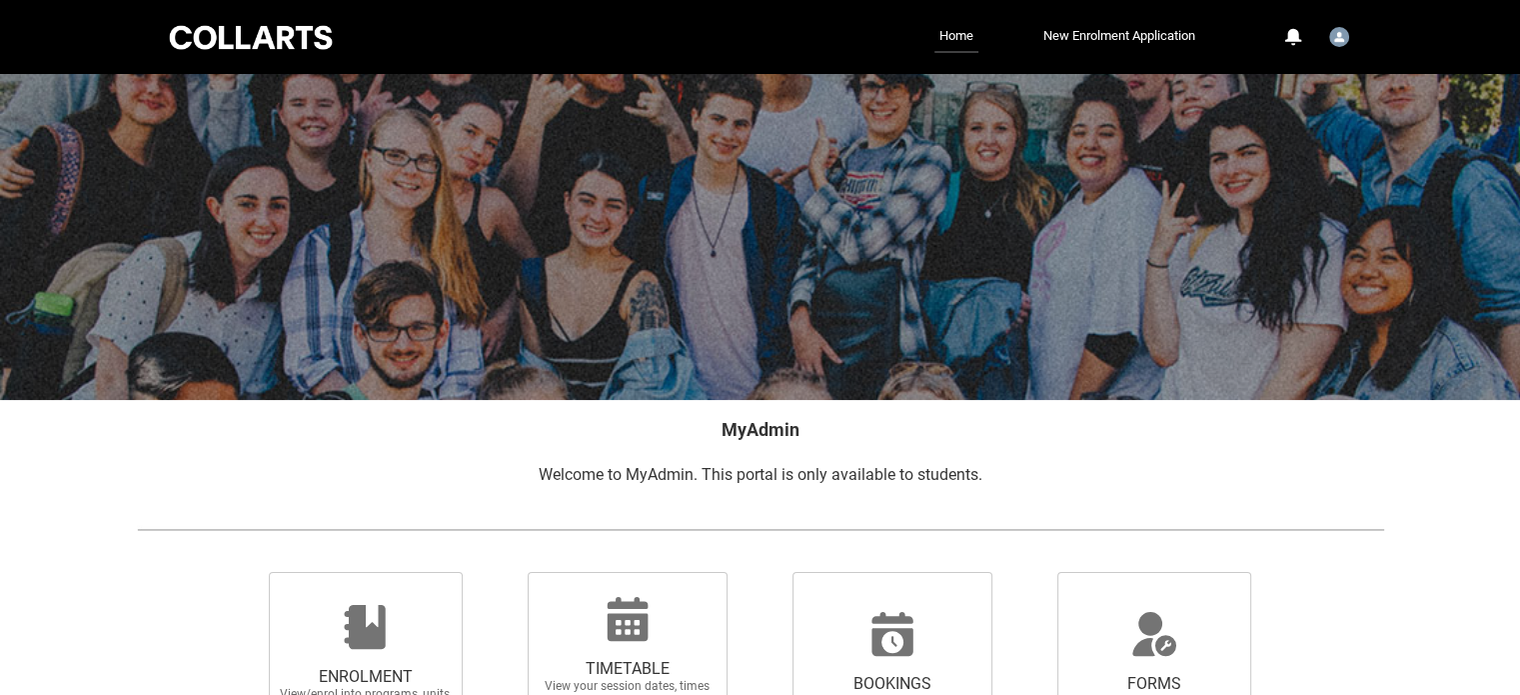
click at [226, 35] on div at bounding box center [251, 37] width 170 height 31
click at [301, 49] on div at bounding box center [251, 37] width 170 height 31
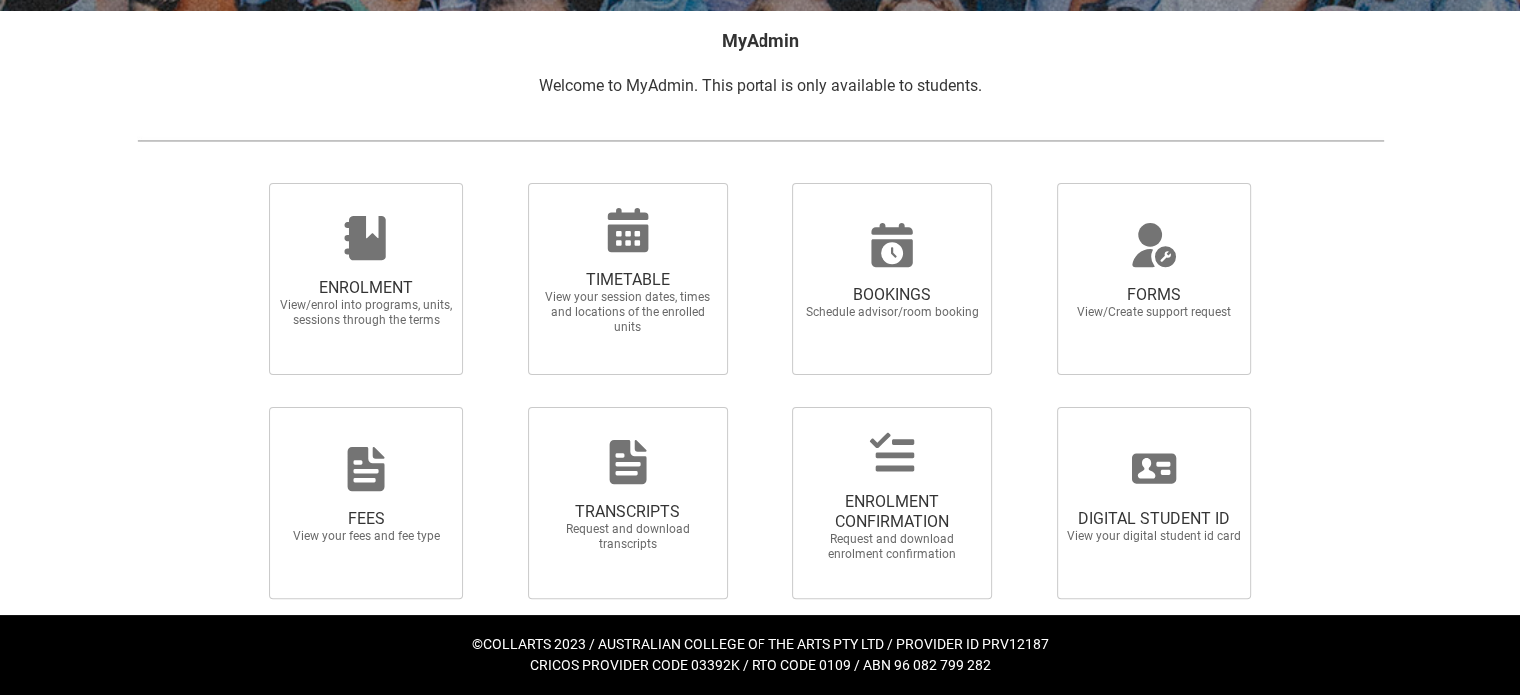
scroll to position [386, 0]
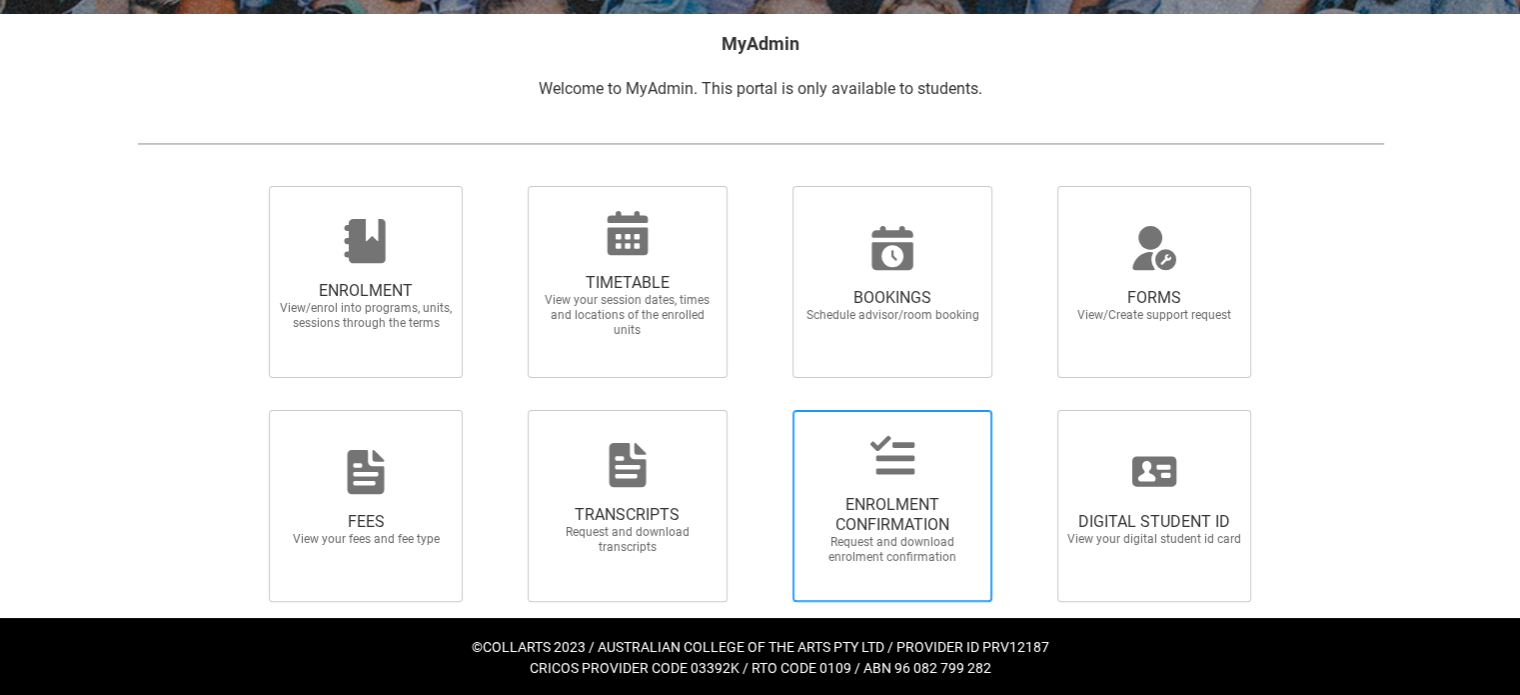
click at [861, 471] on div at bounding box center [893, 455] width 192 height 48
click at [768, 410] on input "ENROLMENT CONFIRMATION Request and download enrolment confirmation" at bounding box center [767, 409] width 1 height 1
radio input "true"
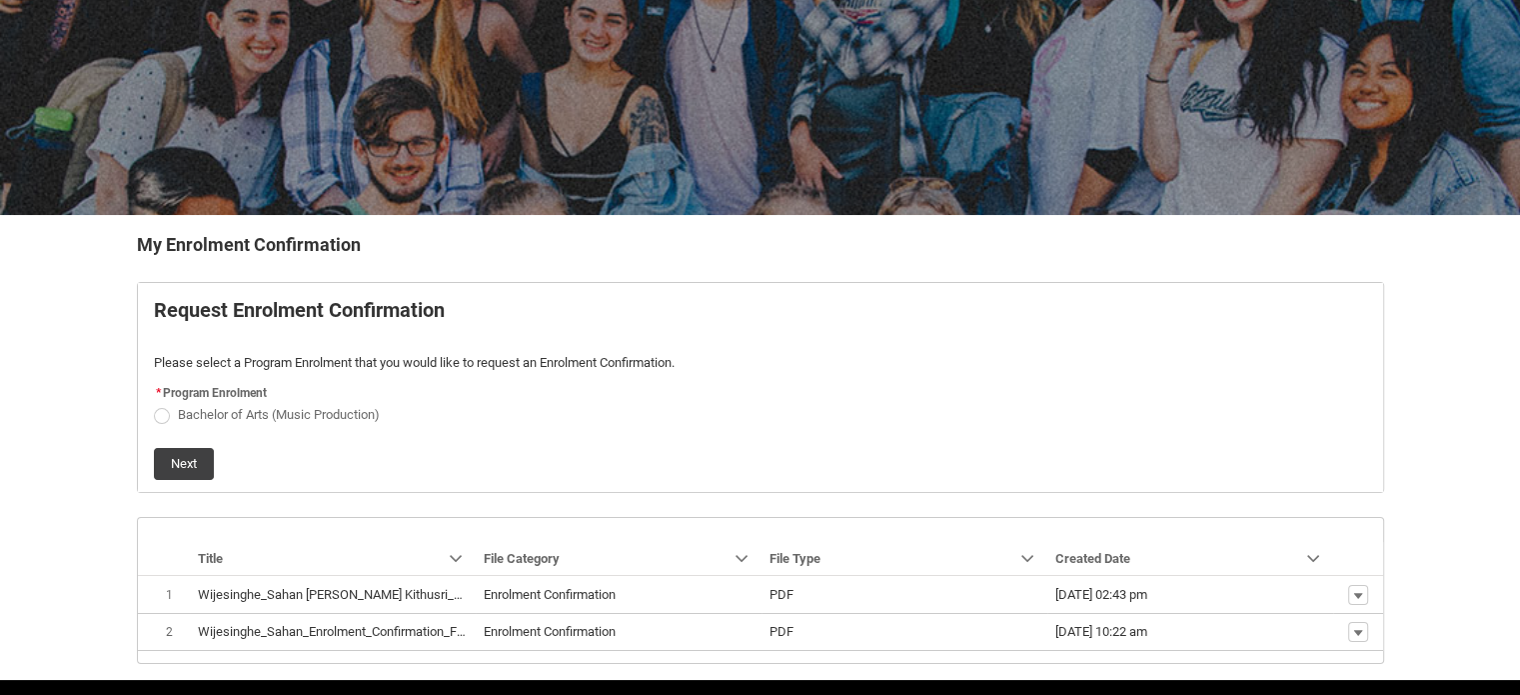
scroll to position [248, 0]
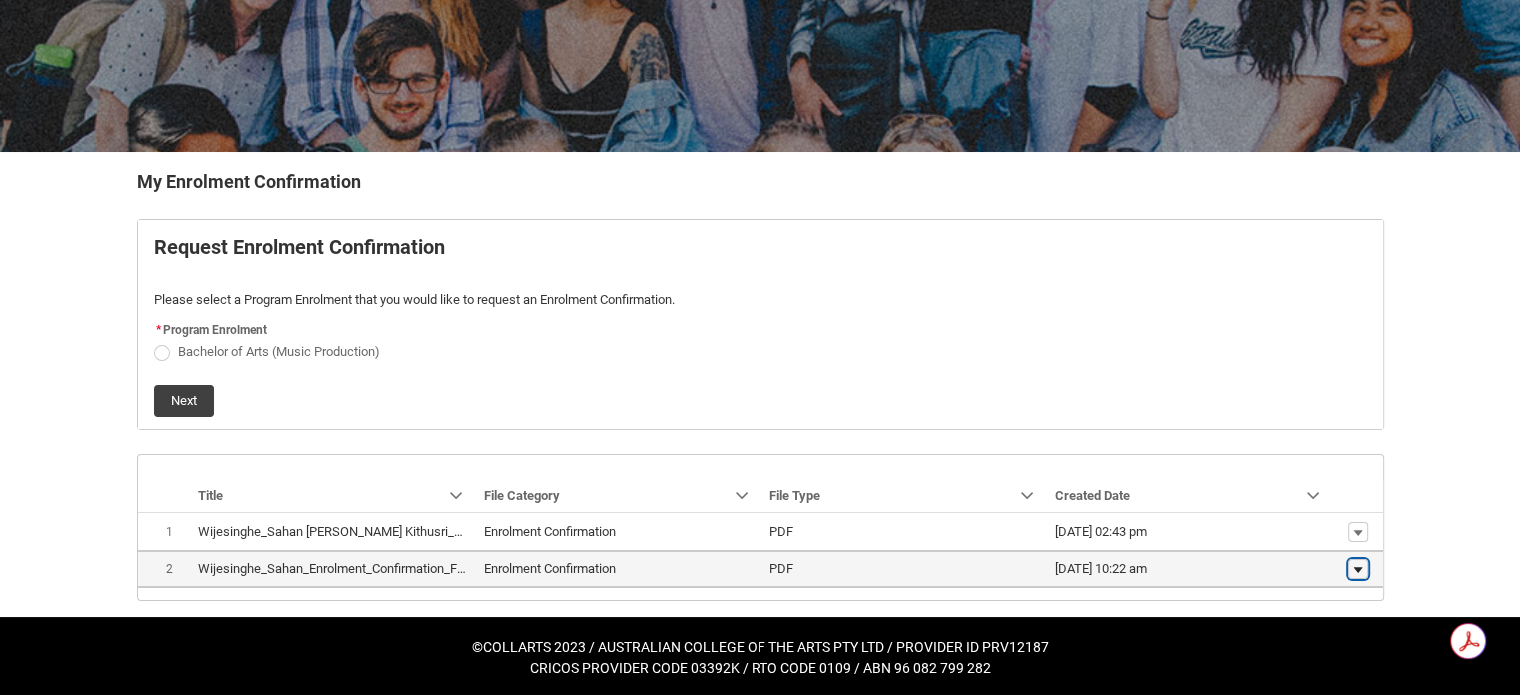
click at [1358, 573] on button "Show actions" at bounding box center [1358, 569] width 20 height 20
click at [1310, 546] on link "Download" at bounding box center [1319, 537] width 94 height 34
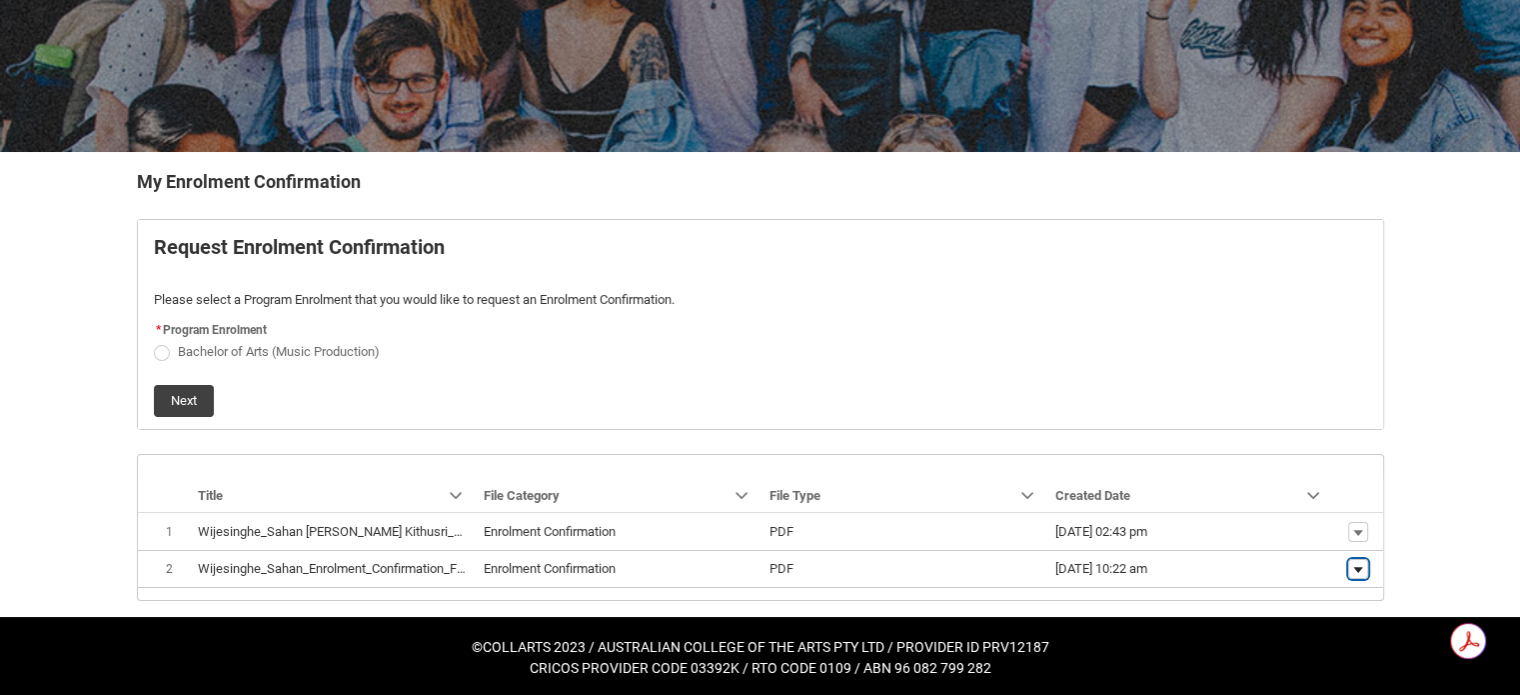
scroll to position [0, 0]
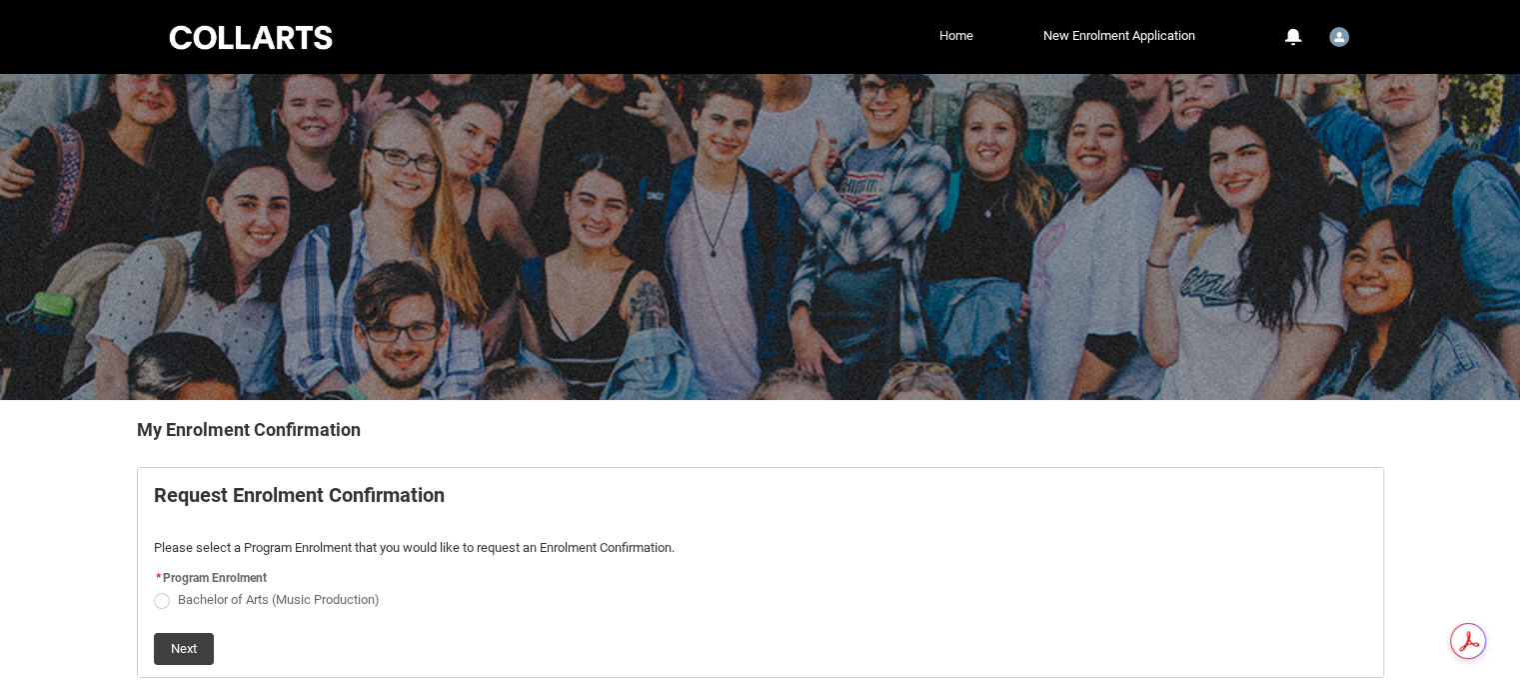
click at [944, 40] on link "Home" at bounding box center [956, 36] width 44 height 30
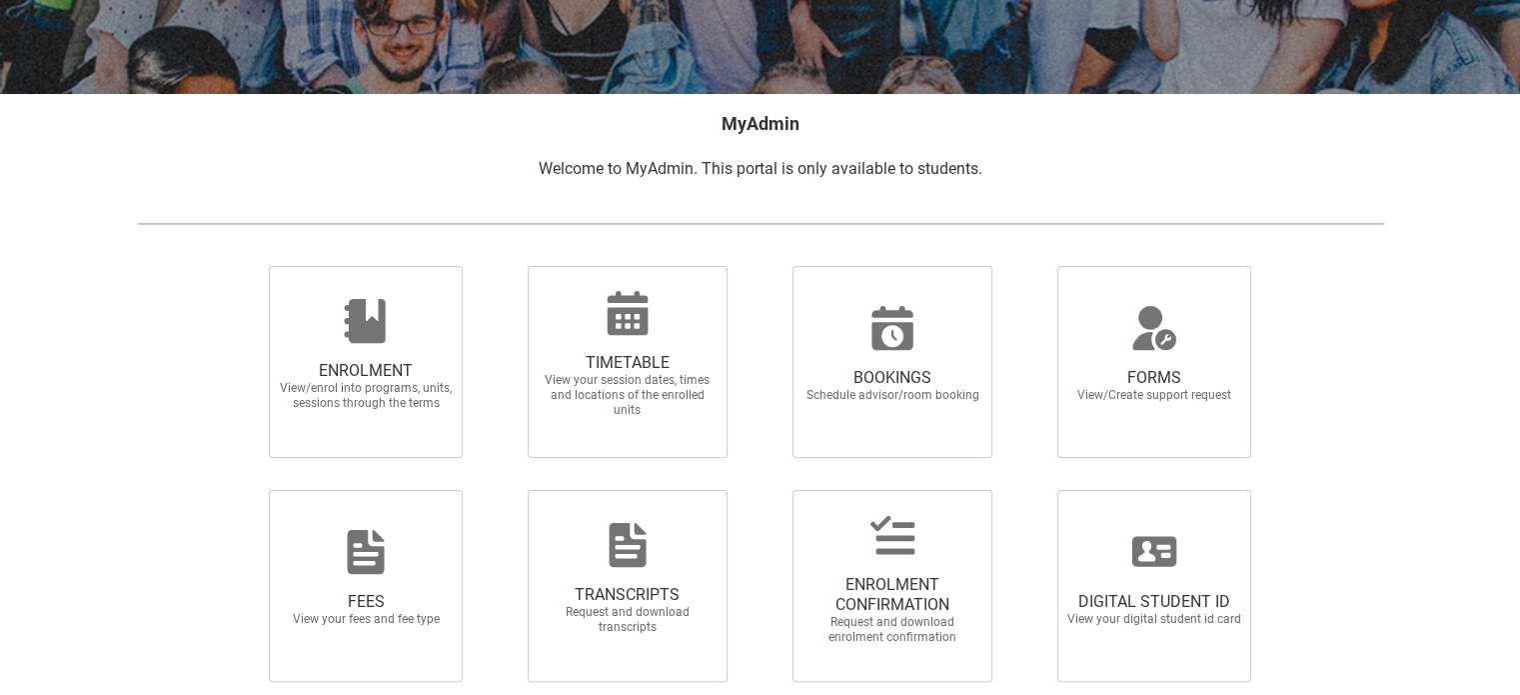
scroll to position [316, 0]
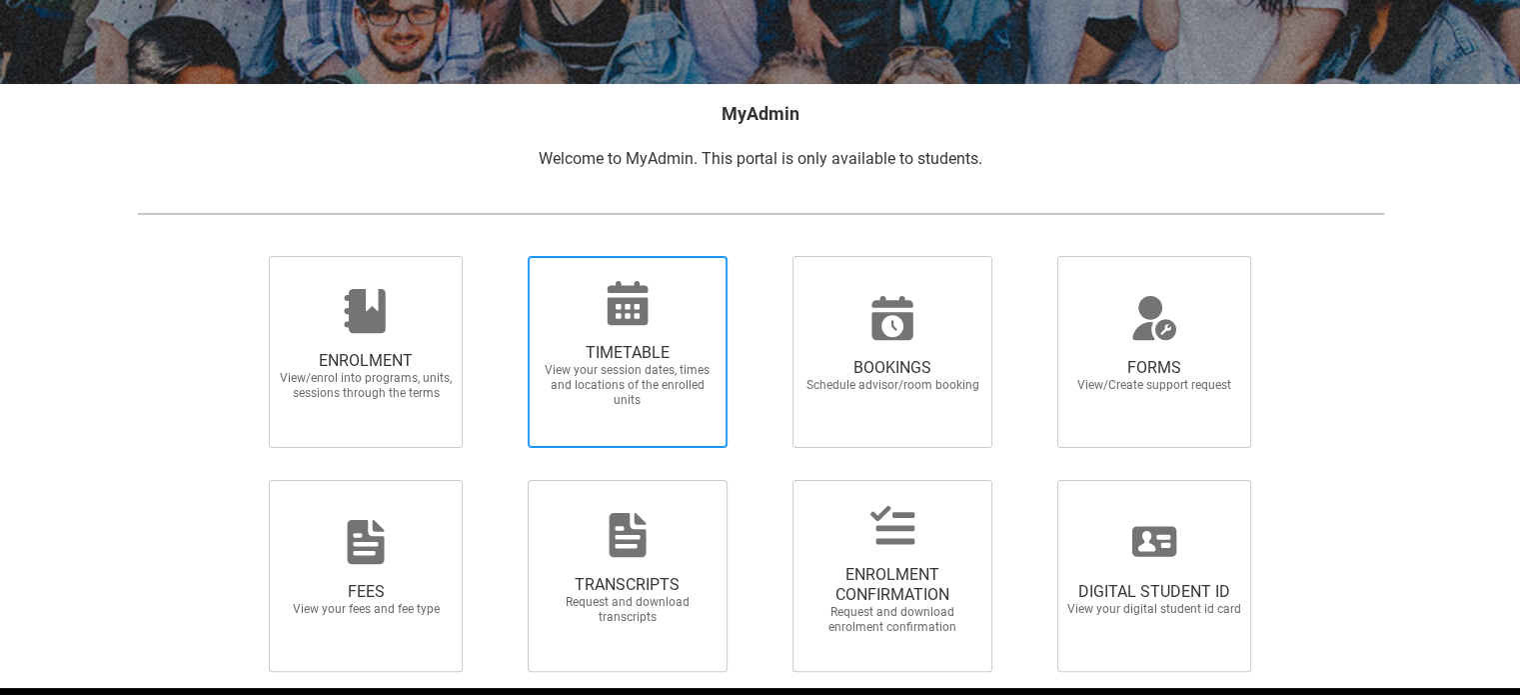
click at [610, 351] on span "TIMETABLE" at bounding box center [628, 353] width 176 height 20
click at [503, 256] on input "TIMETABLE View your session dates, times and locations of the enrolled units" at bounding box center [502, 255] width 1 height 1
radio input "true"
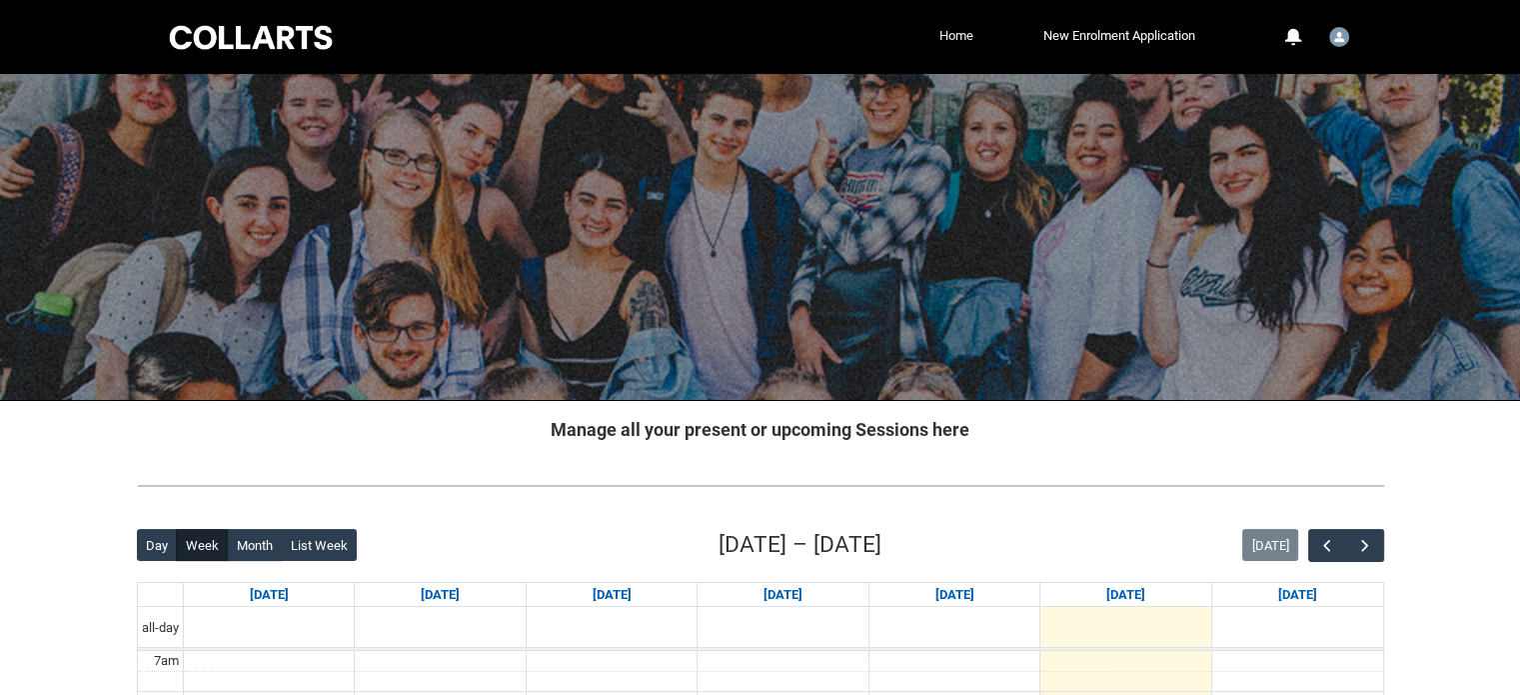
click at [940, 41] on link "Home" at bounding box center [956, 36] width 44 height 30
